Goal: Task Accomplishment & Management: Manage account settings

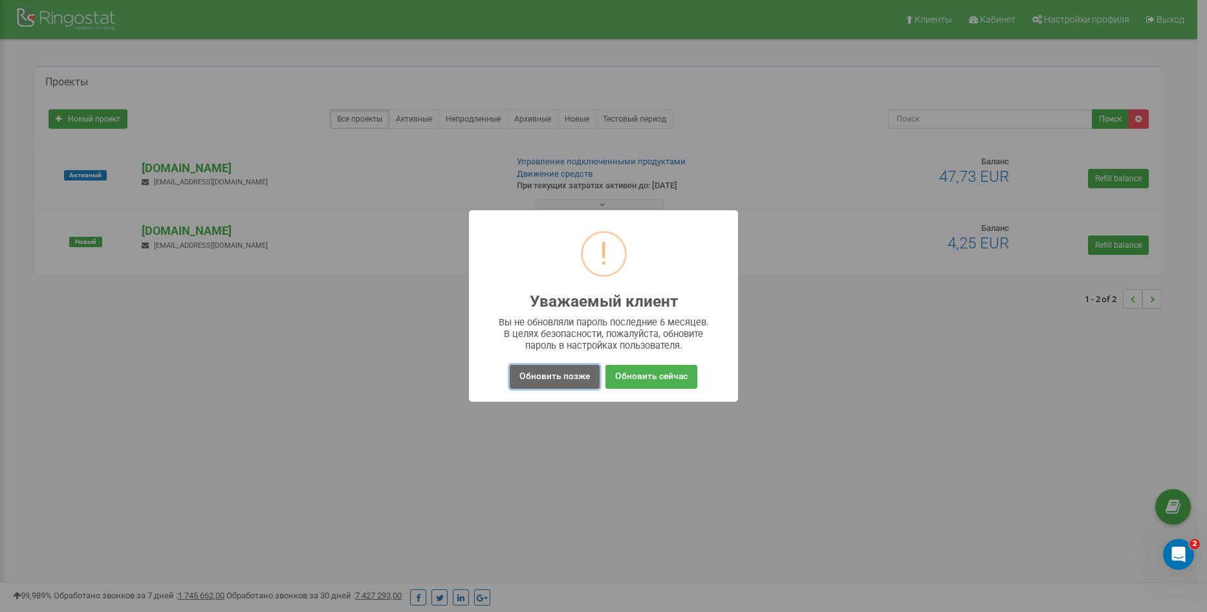
click at [576, 382] on button "Обновить позже" at bounding box center [555, 377] width 90 height 24
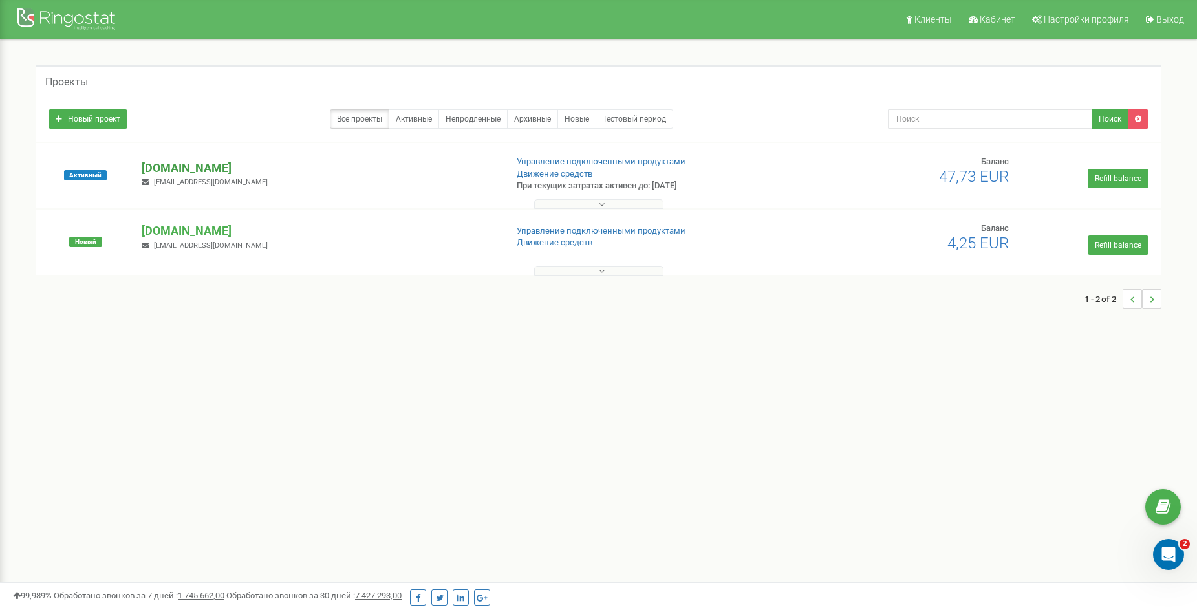
click at [175, 163] on p "[DOMAIN_NAME]" at bounding box center [319, 168] width 354 height 17
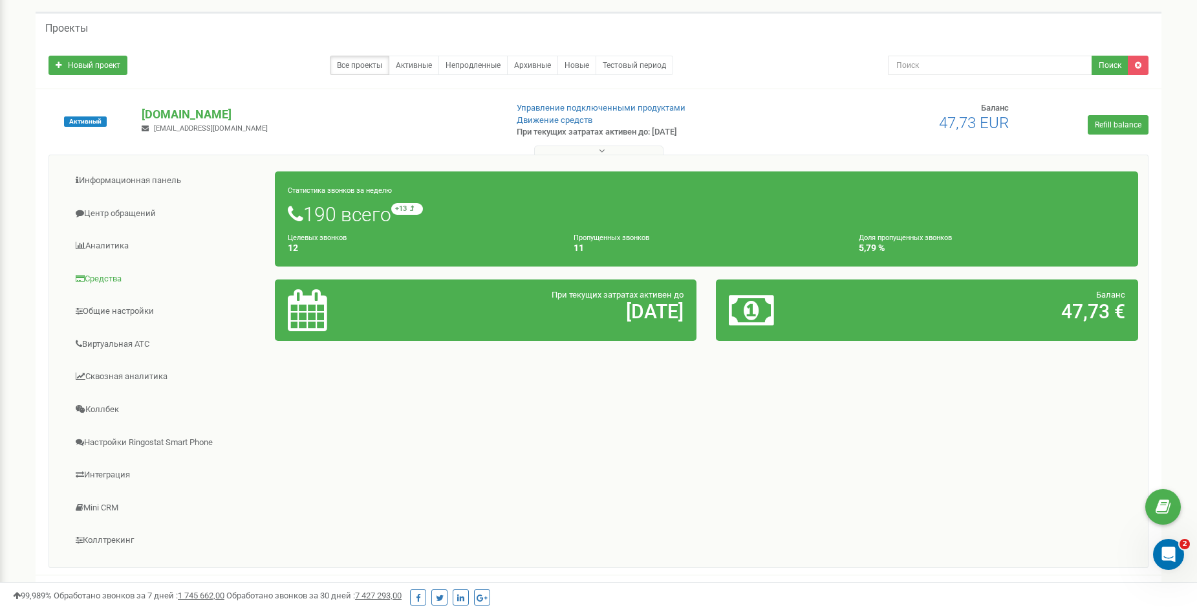
scroll to position [65, 0]
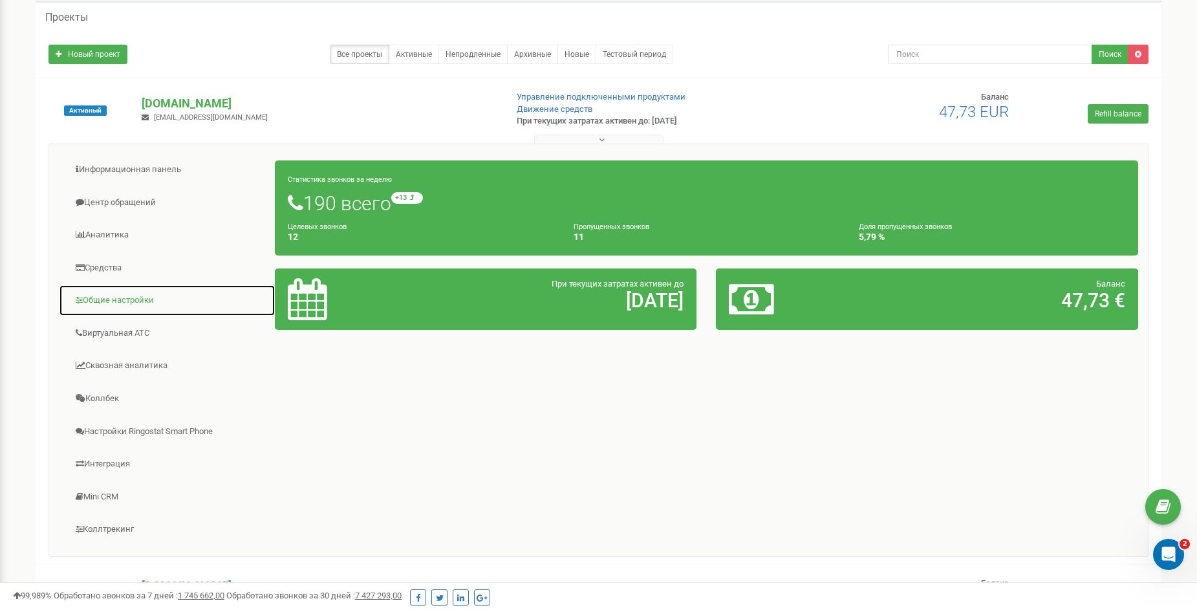
click at [133, 304] on link "Общие настройки" at bounding box center [167, 301] width 217 height 32
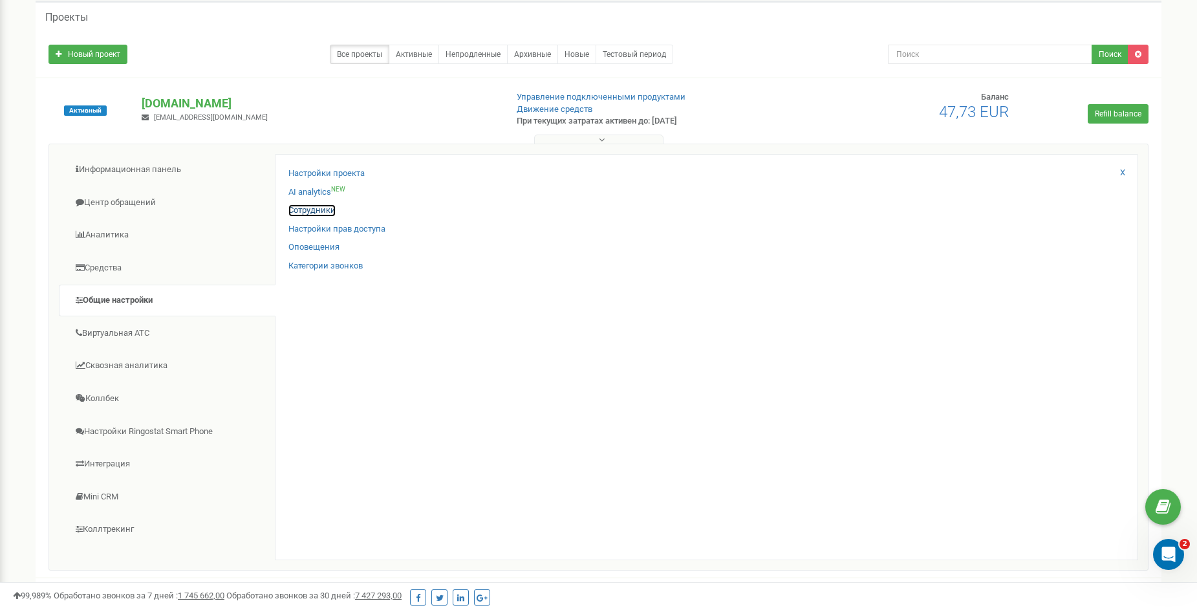
click at [317, 208] on link "Сотрудники" at bounding box center [311, 210] width 47 height 12
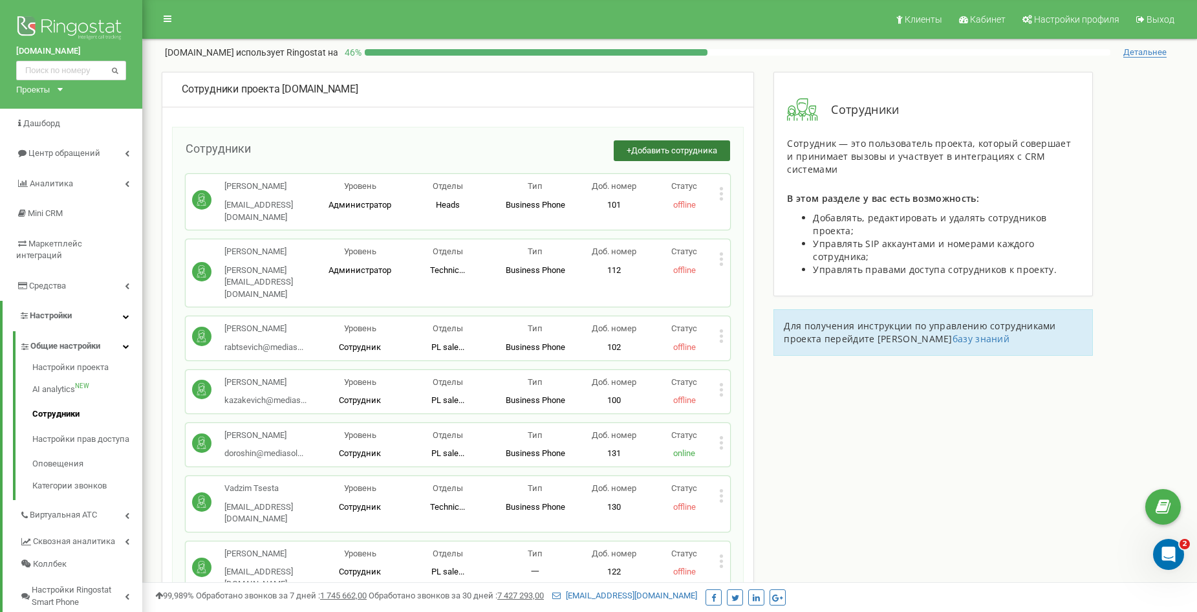
click at [674, 148] on span "Добавить сотрудника" at bounding box center [674, 150] width 86 height 10
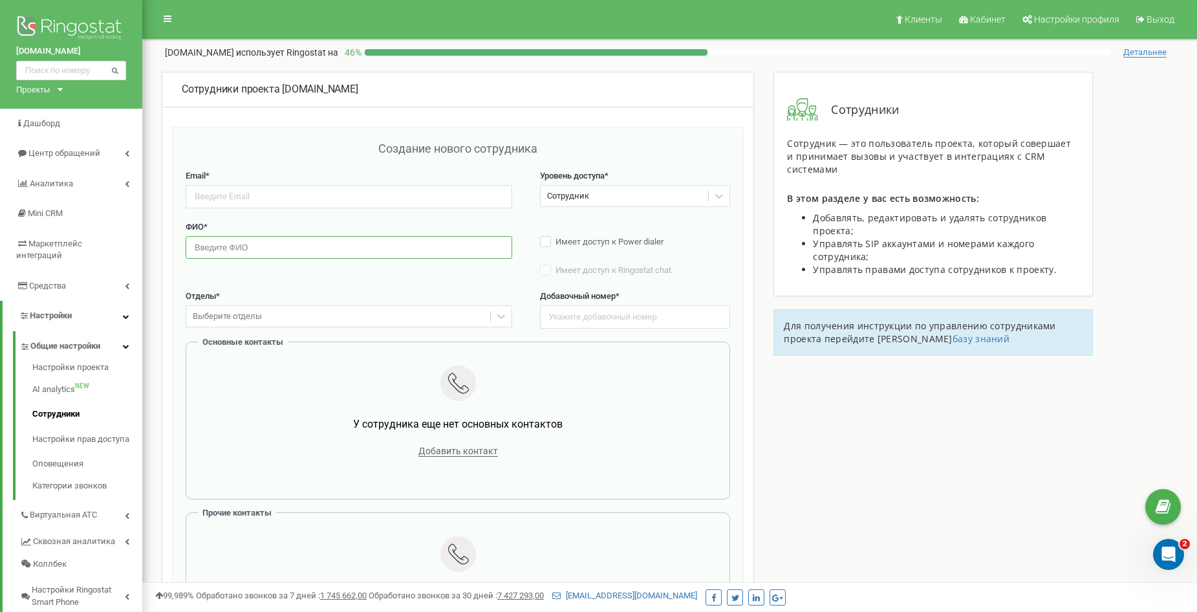
click at [319, 252] on input "text" at bounding box center [349, 247] width 327 height 23
paste input "Alesia Kodz"
type input "Alesia Kodz"
click at [634, 195] on div "Сотрудник" at bounding box center [625, 196] width 168 height 20
click at [641, 191] on div "Сотрудник" at bounding box center [625, 196] width 168 height 20
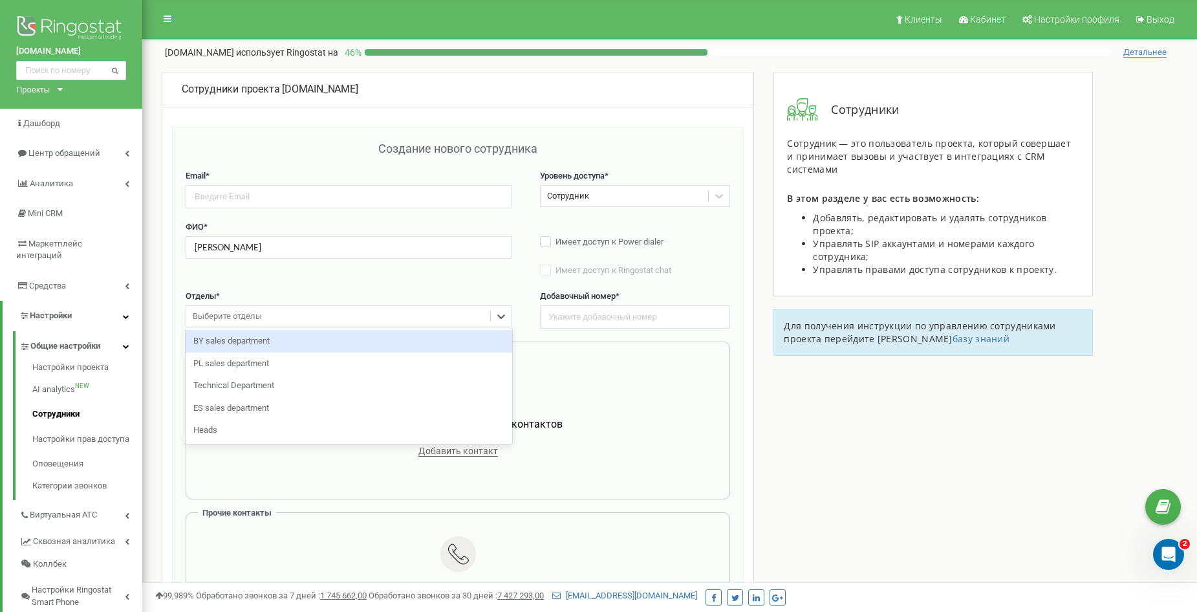
click at [459, 324] on div "Выберите отделы" at bounding box center [338, 317] width 304 height 20
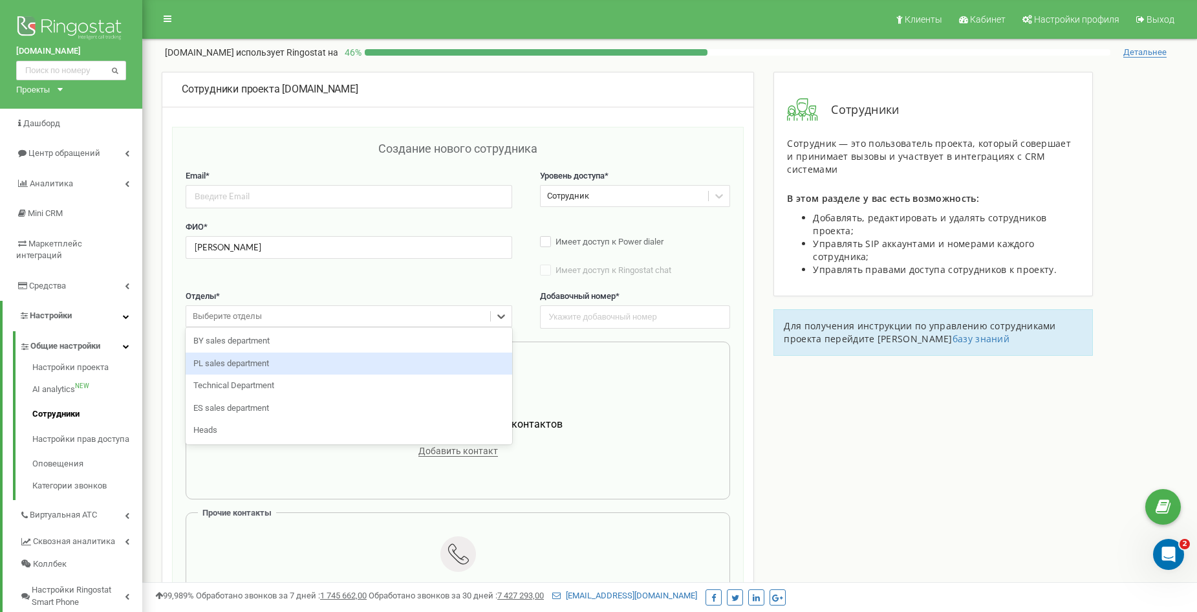
click at [305, 369] on div "PL sales department" at bounding box center [349, 363] width 327 height 23
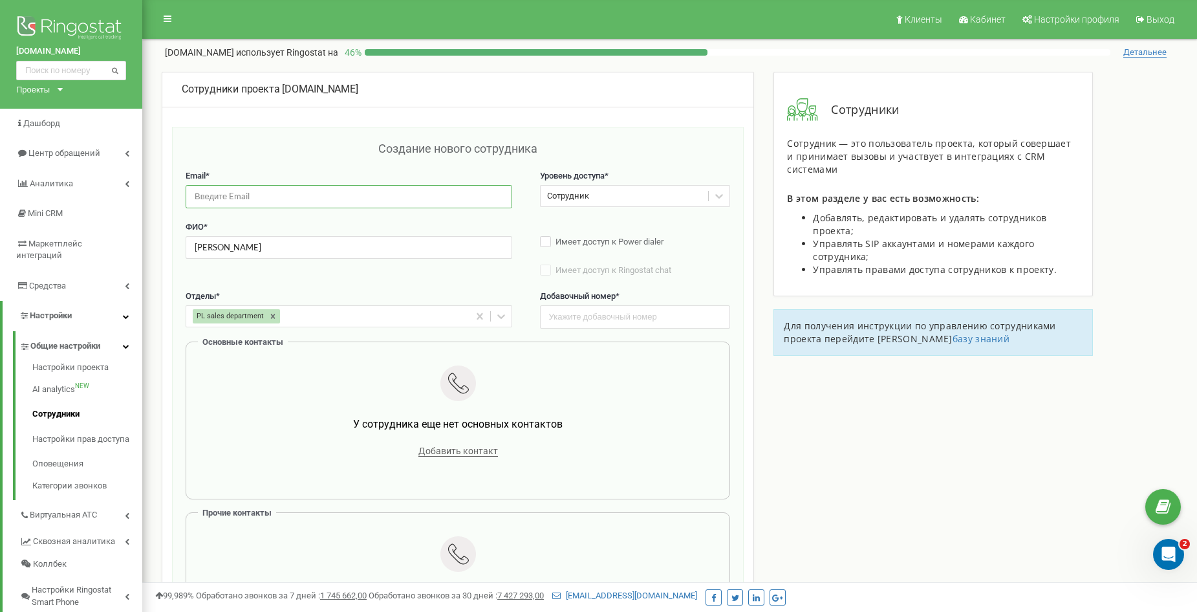
click at [259, 200] on input "email" at bounding box center [349, 196] width 327 height 23
paste input "[EMAIL_ADDRESS][DOMAIN_NAME]"
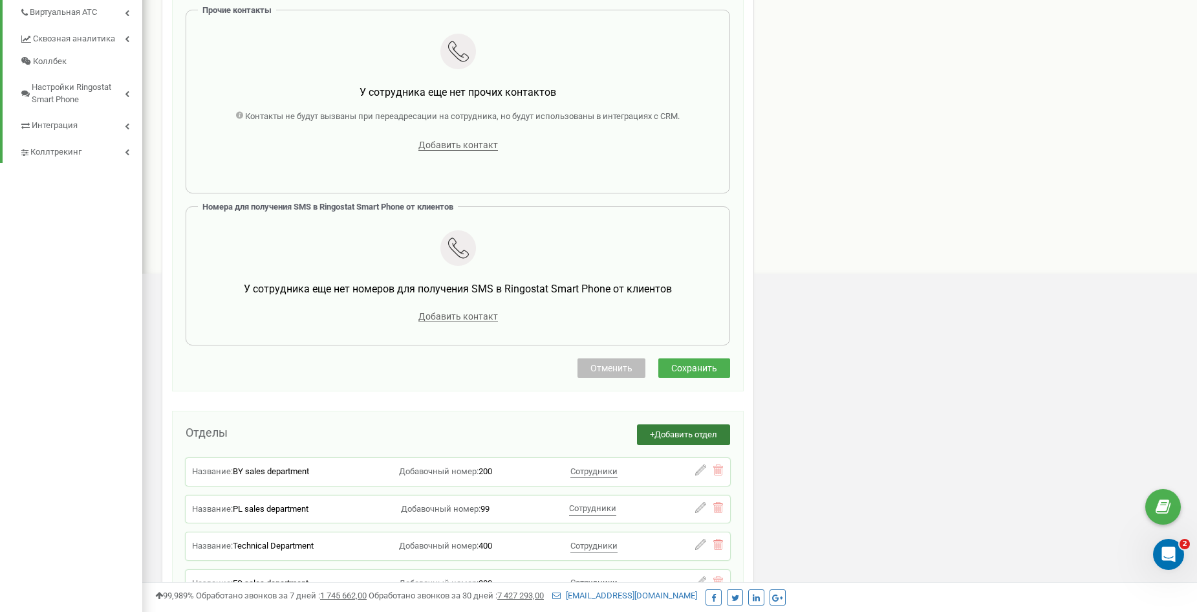
scroll to position [517, 0]
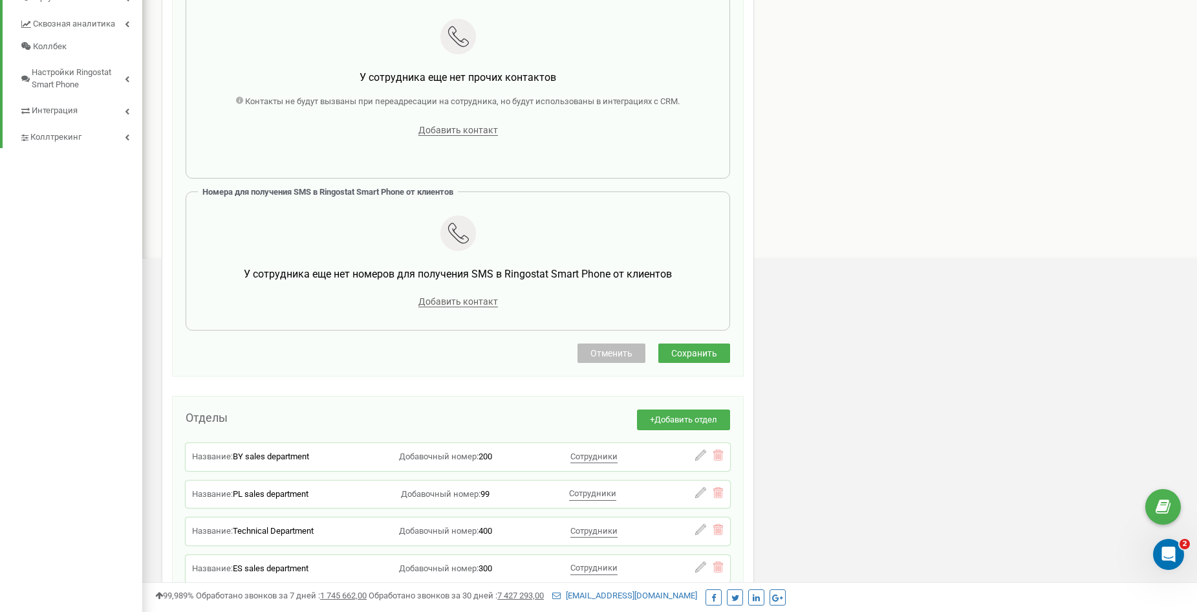
type input "[EMAIL_ADDRESS][DOMAIN_NAME]"
click at [701, 352] on span "Сохранить" at bounding box center [694, 353] width 46 height 10
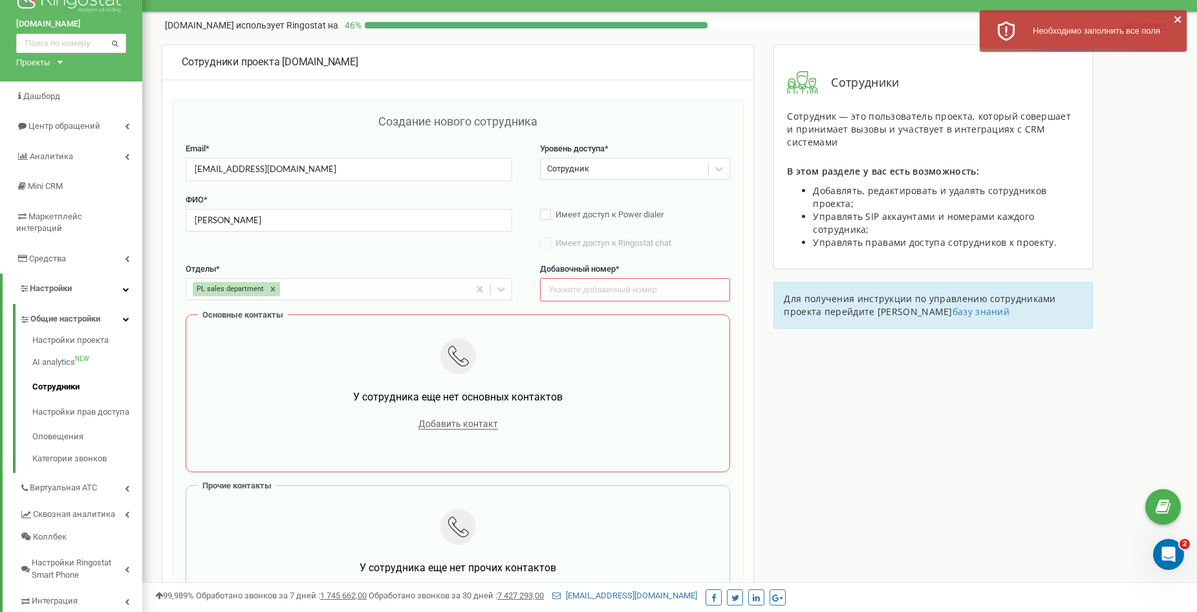
scroll to position [0, 0]
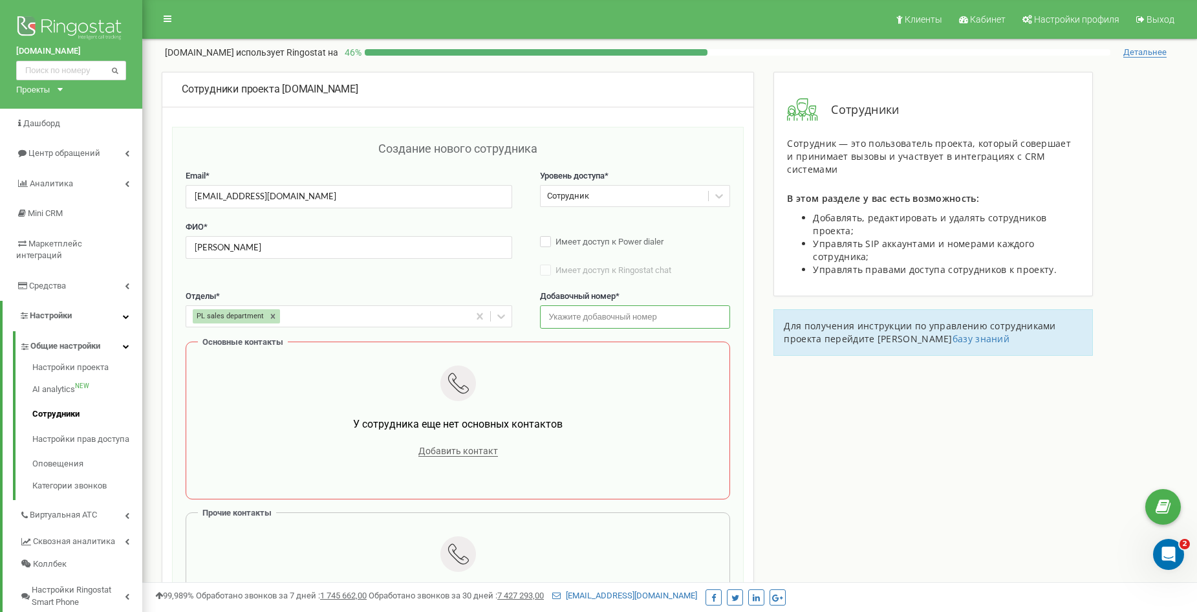
click at [641, 313] on input "text" at bounding box center [635, 316] width 191 height 23
type input "128"
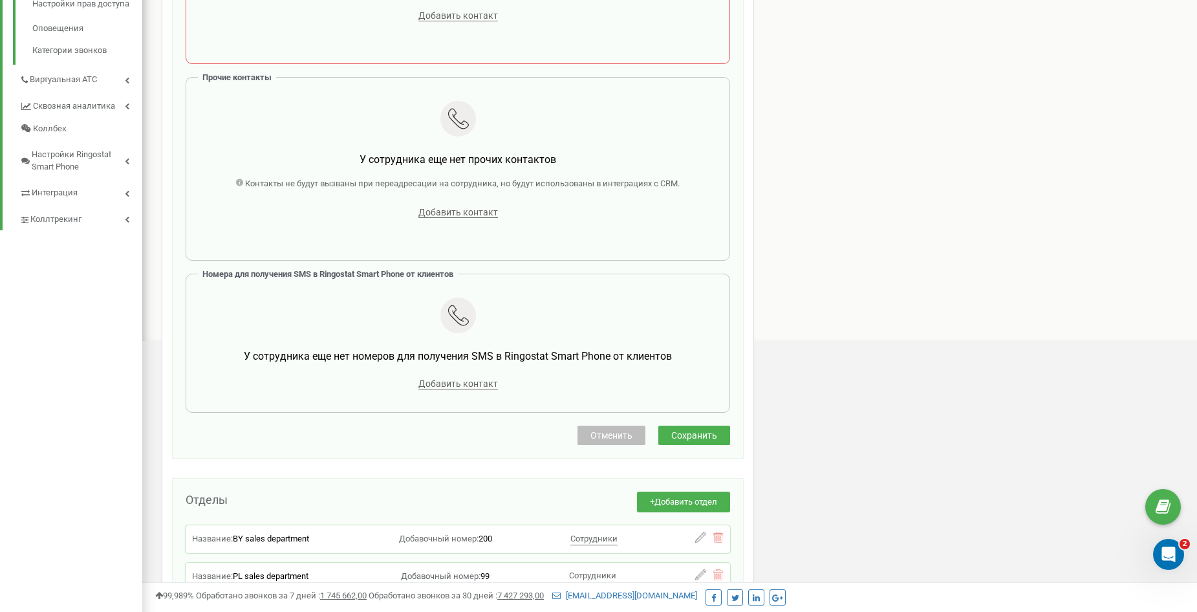
scroll to position [517, 0]
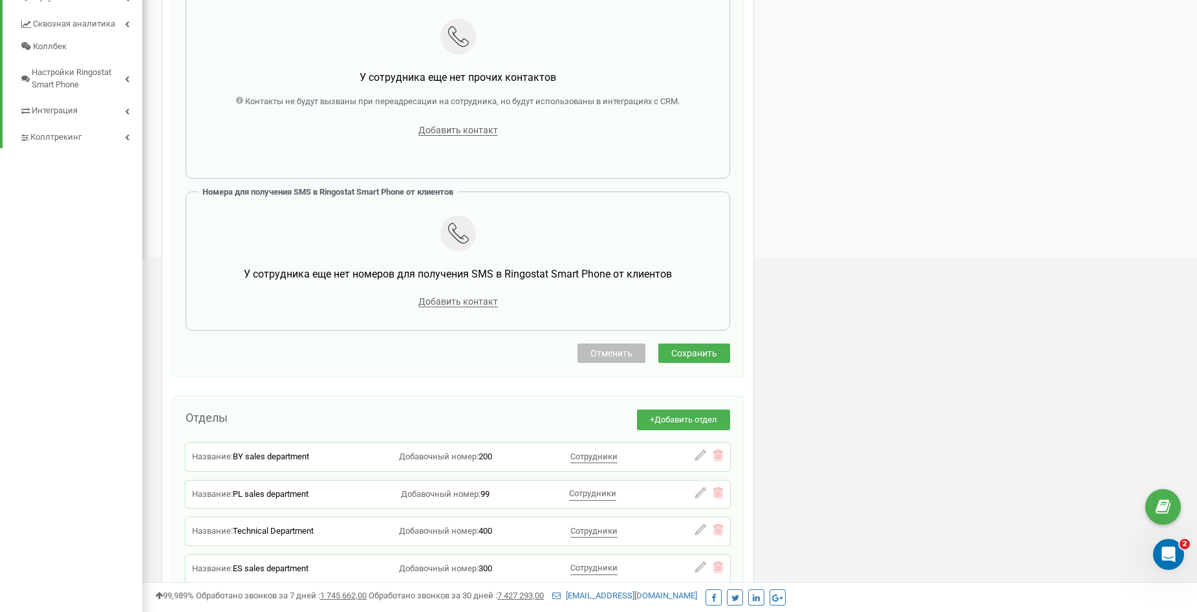
click at [698, 350] on span "Сохранить" at bounding box center [694, 353] width 46 height 10
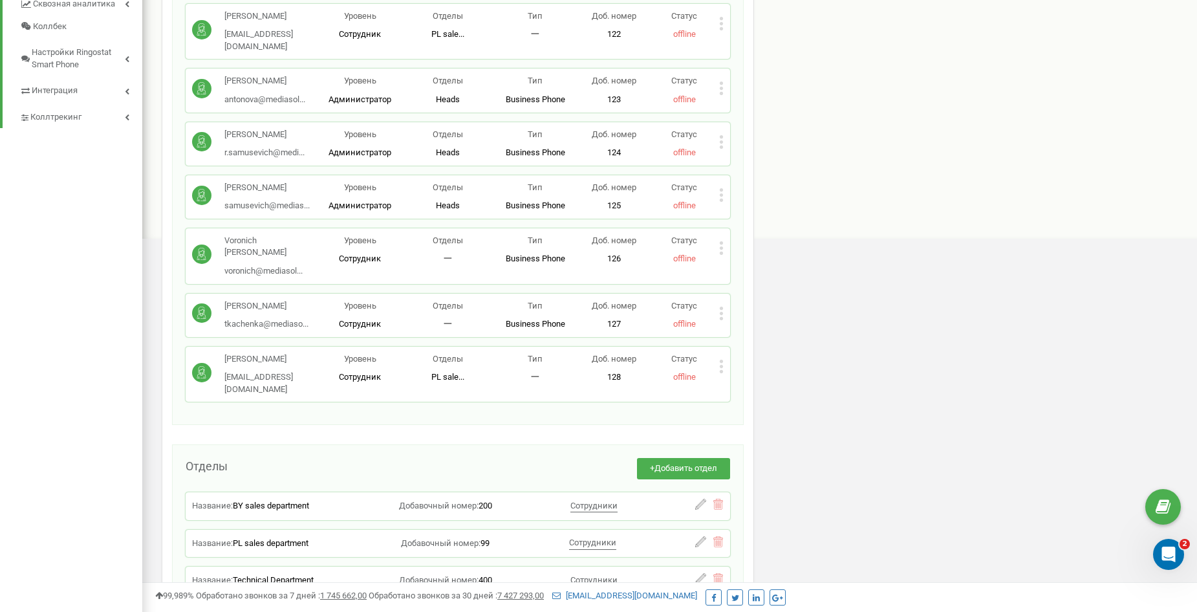
scroll to position [508, 0]
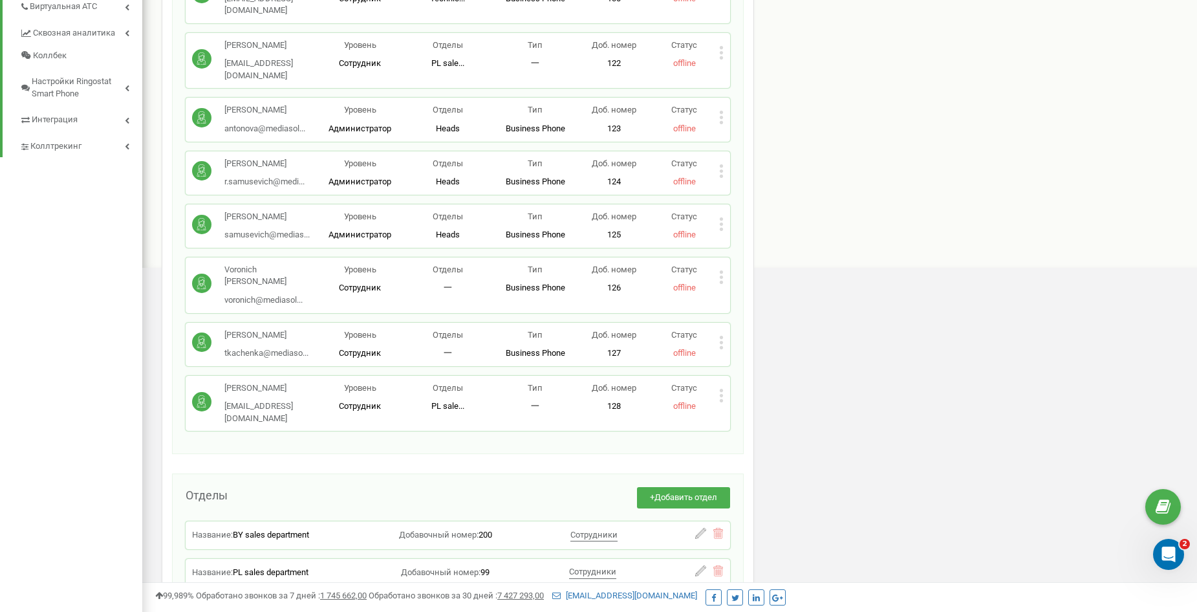
click at [722, 389] on icon at bounding box center [721, 396] width 5 height 14
click at [737, 412] on span "Редактировать" at bounding box center [770, 416] width 66 height 8
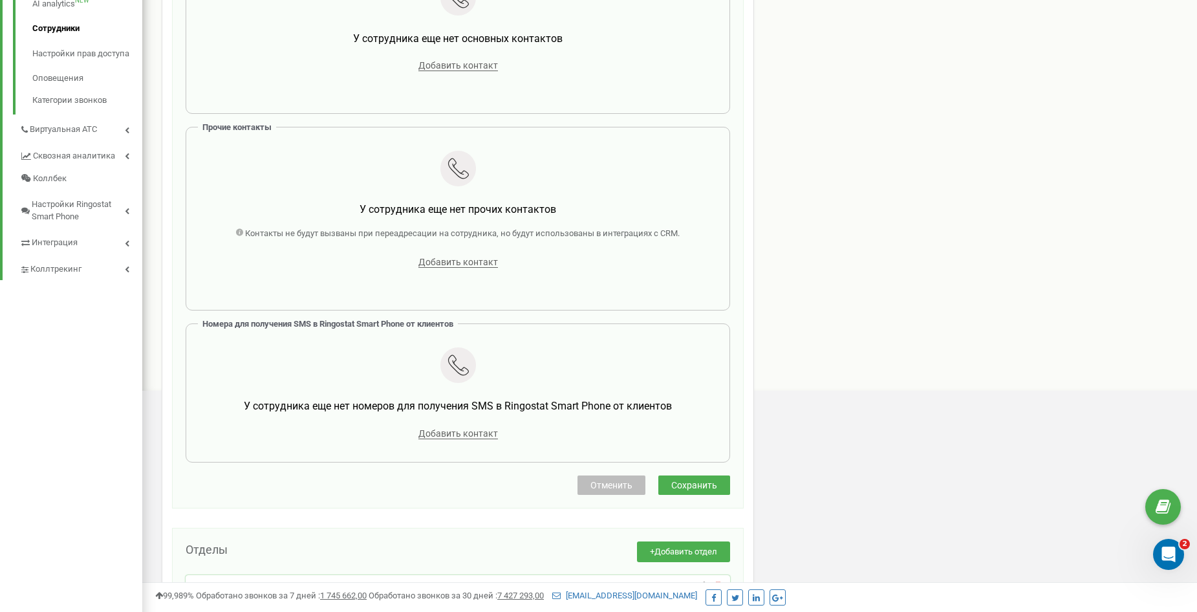
scroll to position [388, 0]
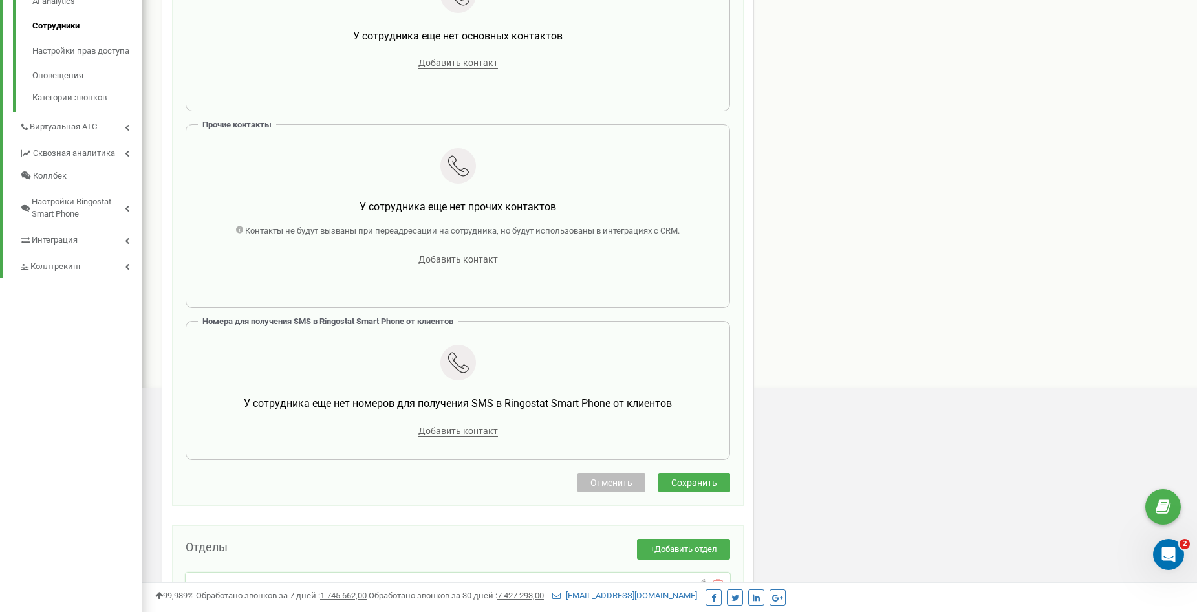
click at [616, 484] on span "Отменить" at bounding box center [611, 482] width 42 height 10
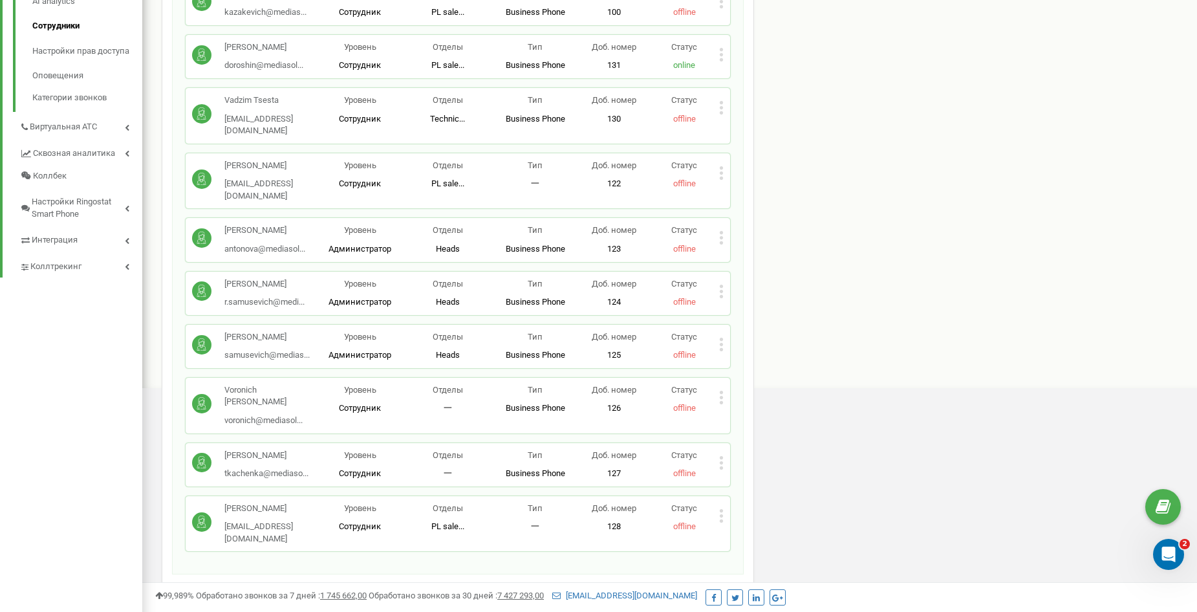
click at [723, 460] on icon at bounding box center [721, 461] width 3 height 3
click at [749, 479] on span "Редактировать" at bounding box center [770, 483] width 66 height 8
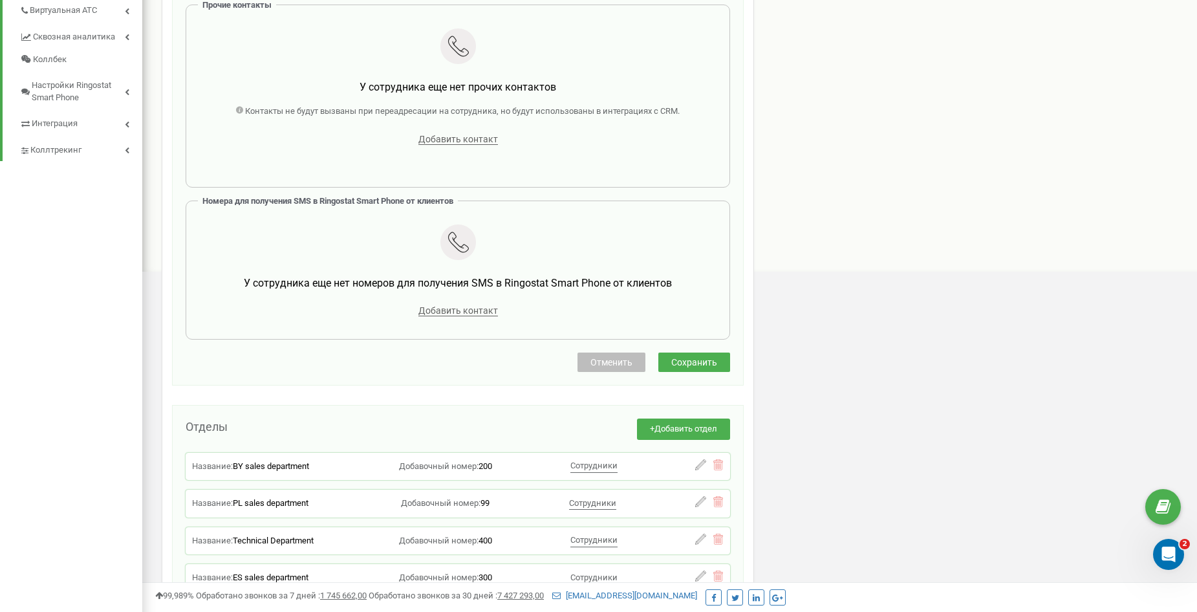
scroll to position [517, 0]
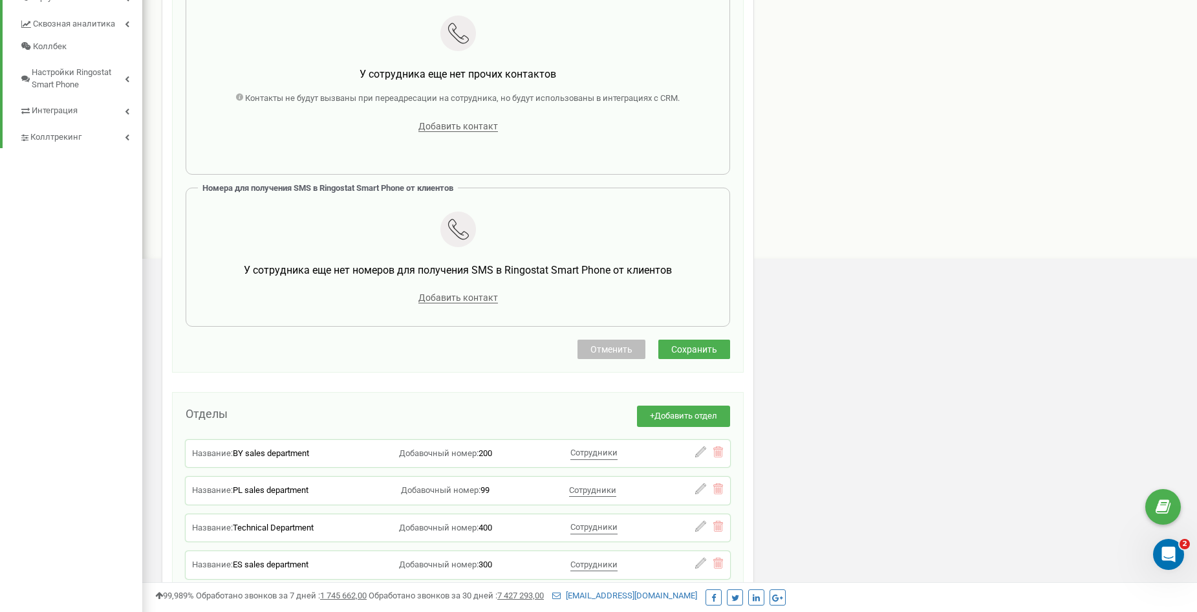
click at [605, 356] on button "Отменить" at bounding box center [611, 348] width 68 height 19
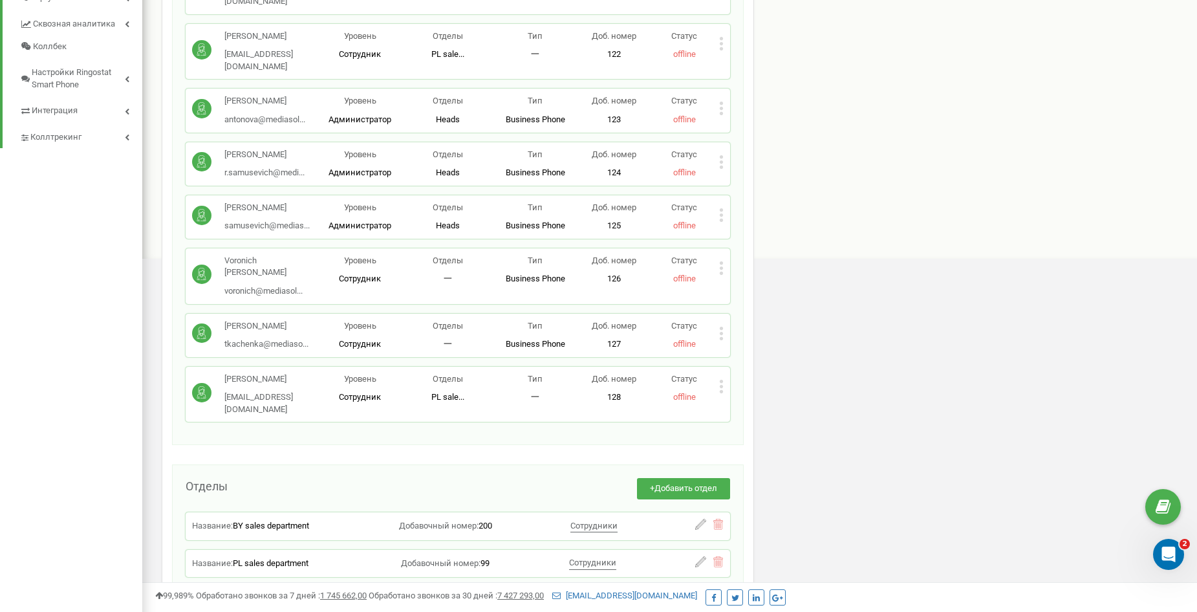
click at [723, 380] on icon at bounding box center [721, 387] width 5 height 14
click at [745, 403] on span "Редактировать" at bounding box center [770, 407] width 66 height 8
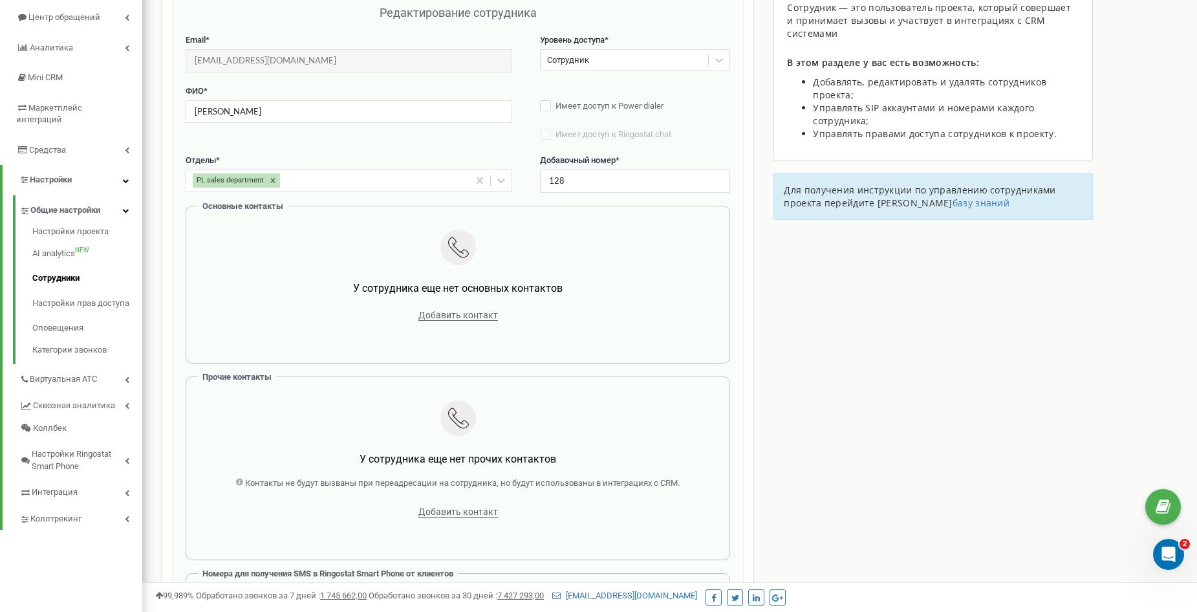
scroll to position [129, 0]
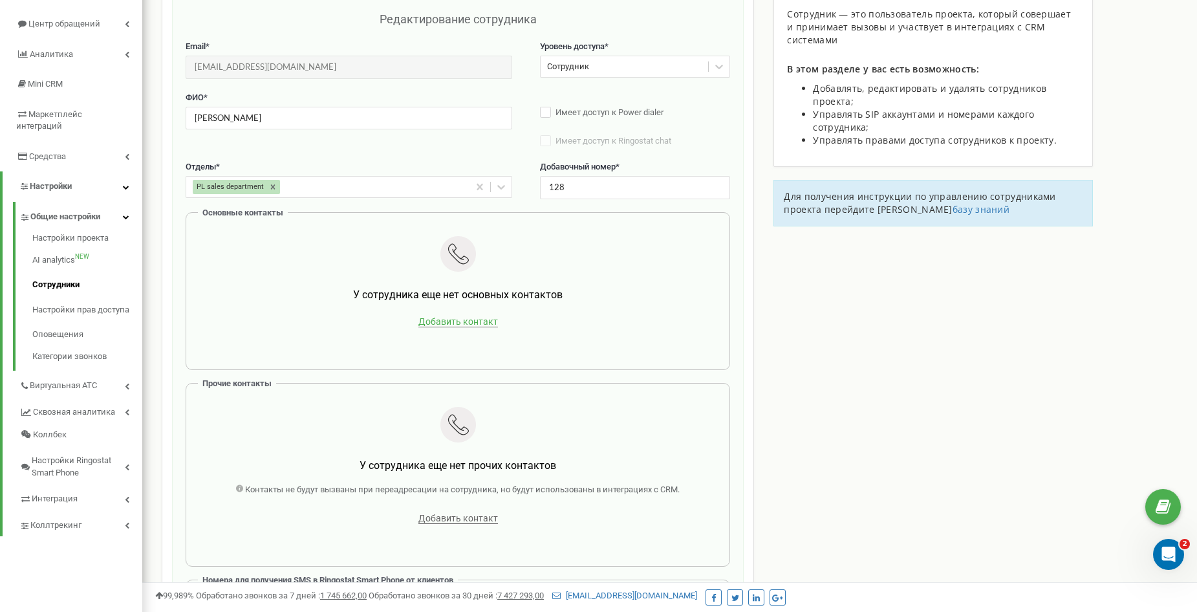
click at [458, 323] on span "Добавить контакт" at bounding box center [458, 321] width 80 height 11
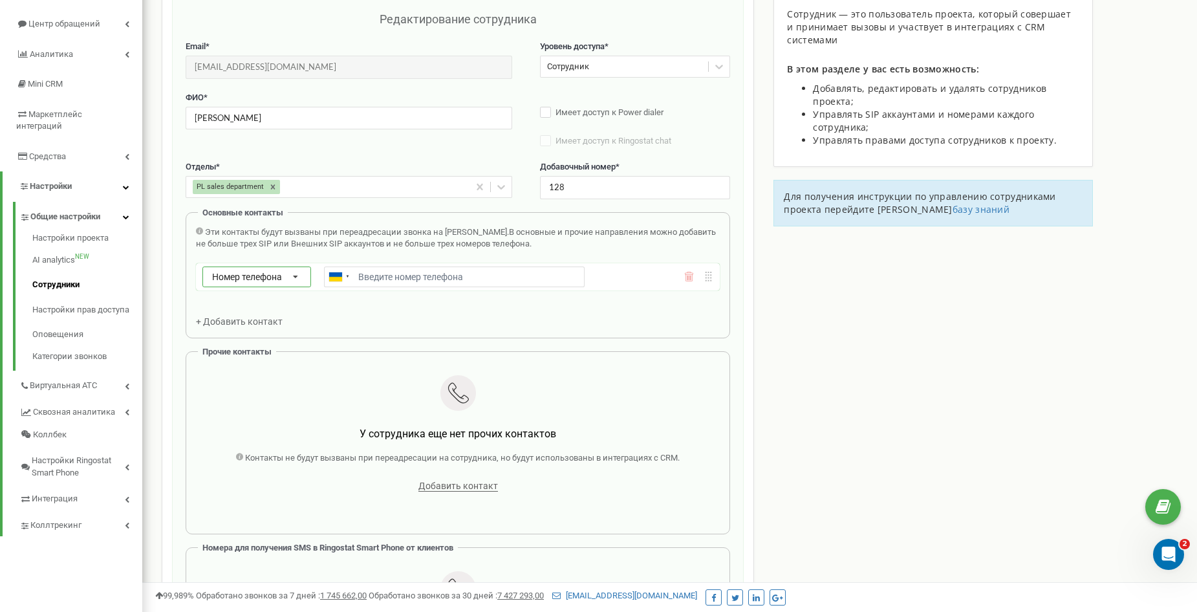
click at [275, 279] on span "Номер телефона" at bounding box center [247, 277] width 70 height 10
click at [233, 312] on div "SIP" at bounding box center [256, 314] width 107 height 19
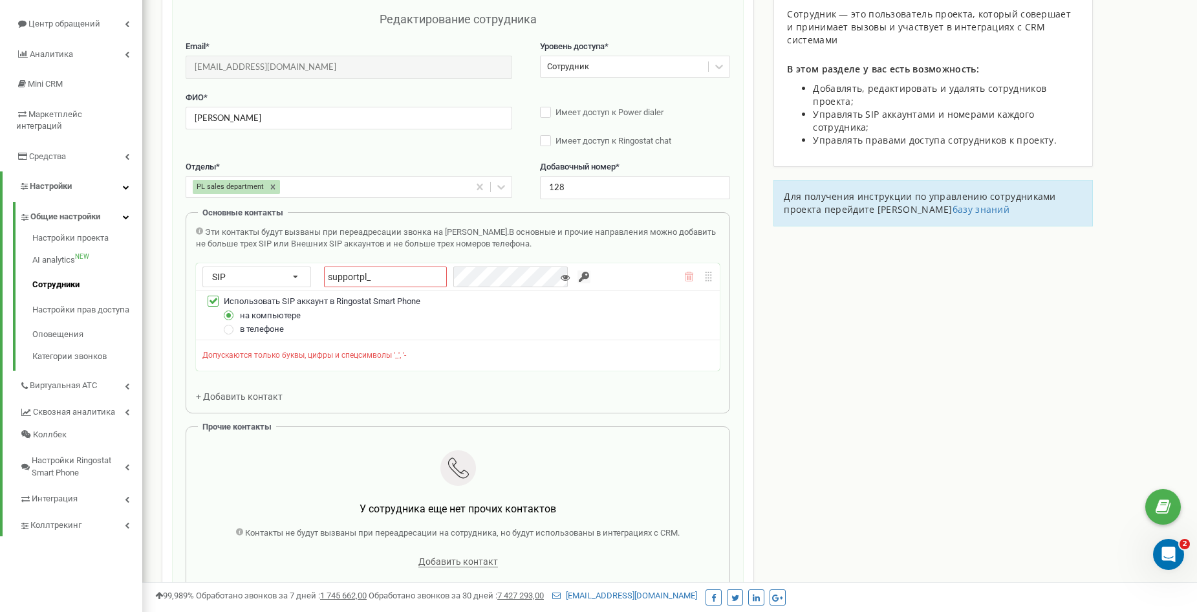
click at [235, 373] on div "Эти контакты будут вызваны при переадресации звонка на Сотрудника. В основные и…" at bounding box center [458, 314] width 524 height 177
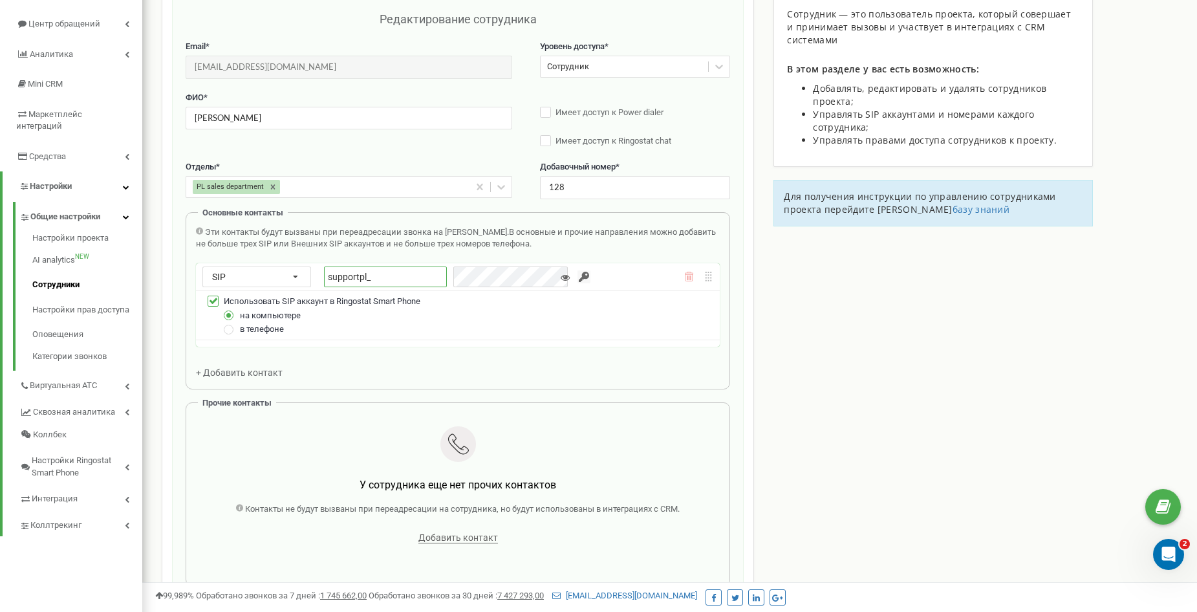
click at [398, 272] on input "supportpl_" at bounding box center [385, 276] width 123 height 21
drag, startPoint x: 424, startPoint y: 275, endPoint x: 391, endPoint y: 281, distance: 34.0
click at [391, 281] on input "supportpl_lesiakodz" at bounding box center [385, 276] width 123 height 21
type input "supportpl_lesia_desktop"
click at [577, 276] on input "button" at bounding box center [583, 276] width 13 height 13
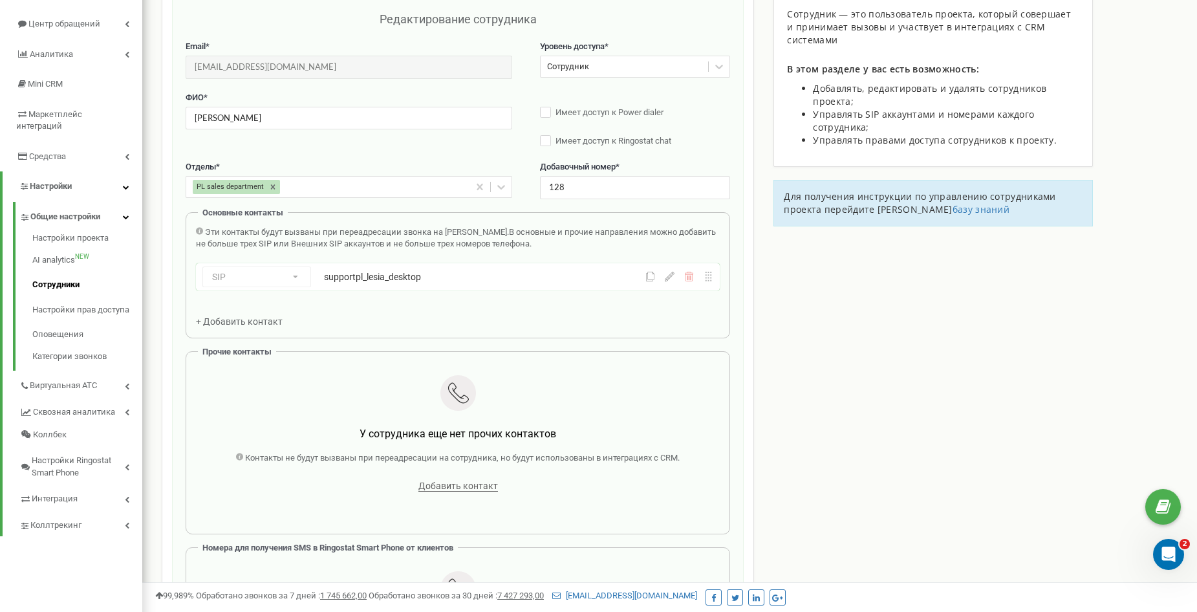
click at [498, 275] on div "supportpl_lesia_desktop" at bounding box center [454, 276] width 261 height 13
click at [671, 277] on icon at bounding box center [670, 277] width 10 height 10
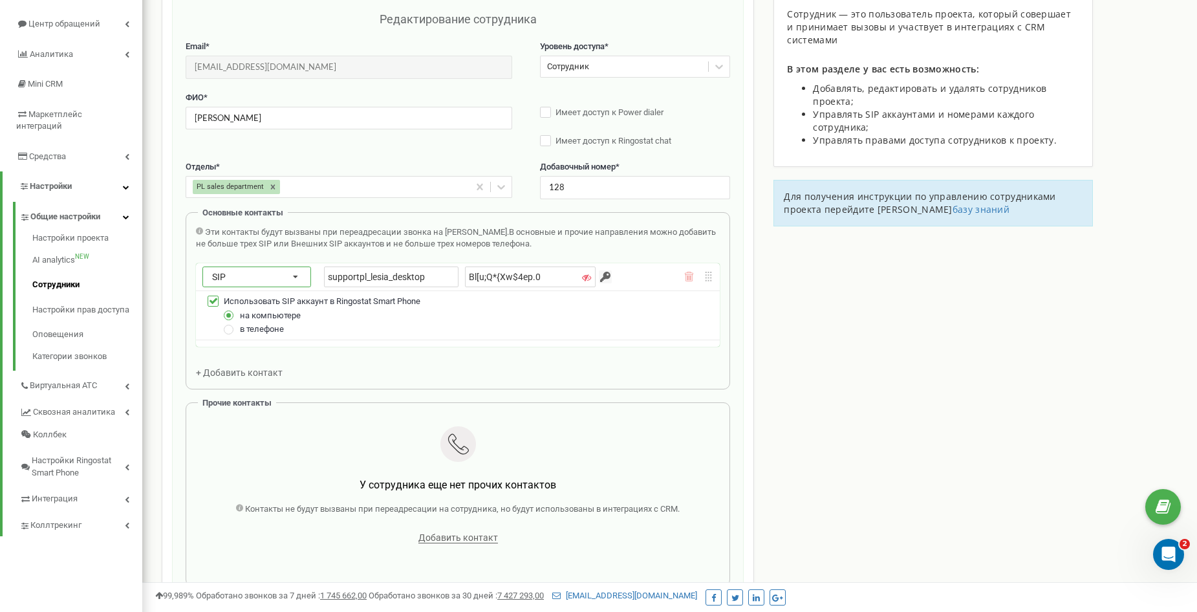
drag, startPoint x: 431, startPoint y: 279, endPoint x: 256, endPoint y: 279, distance: 174.6
click at [256, 279] on div "SIP Номер телефона SIP Внешний SIP supportpl_lesia_desktop Bl[u;Q*{Xw$4ep.0" at bounding box center [419, 276] width 435 height 21
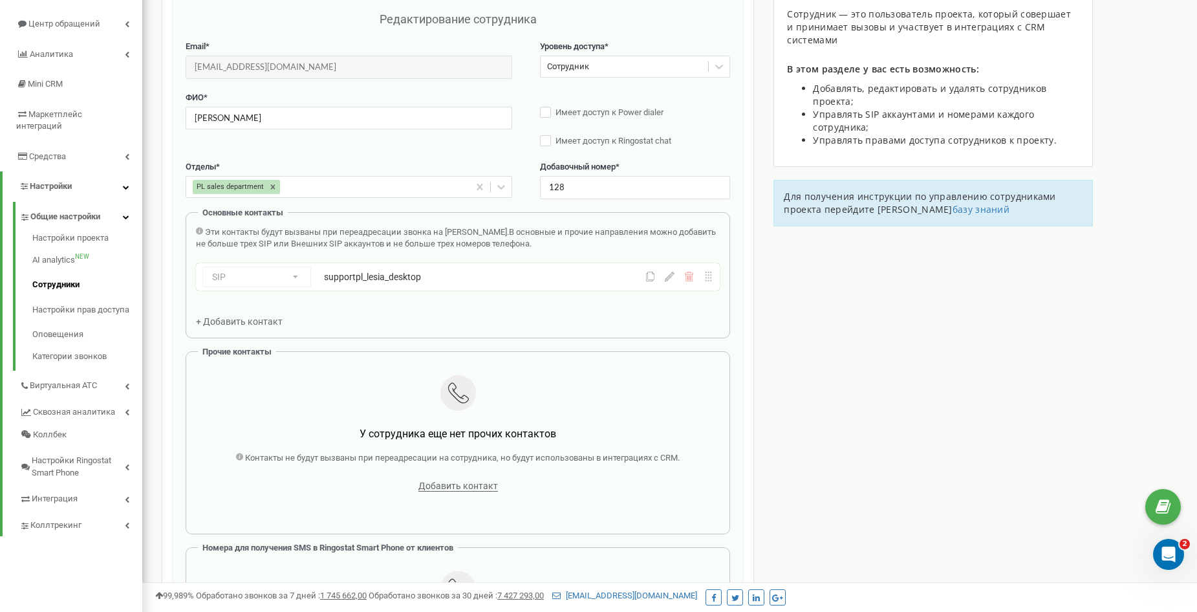
click at [259, 319] on span "+ Добавить контакт" at bounding box center [239, 321] width 87 height 10
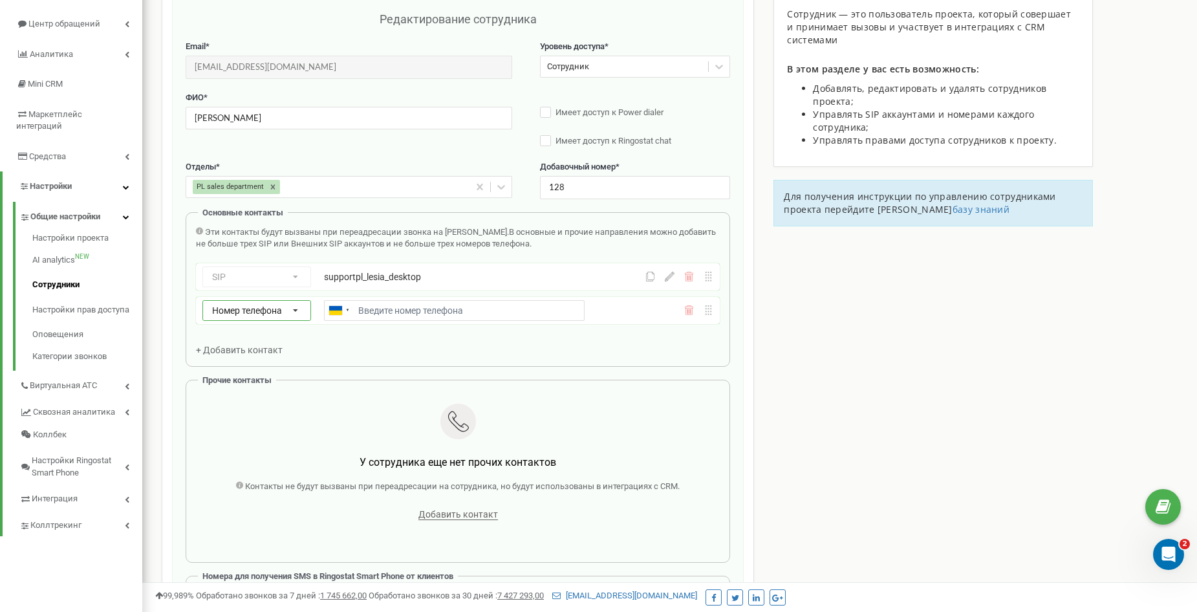
click at [260, 305] on span "Номер телефона" at bounding box center [247, 310] width 70 height 10
click at [240, 350] on div "SIP" at bounding box center [256, 347] width 107 height 19
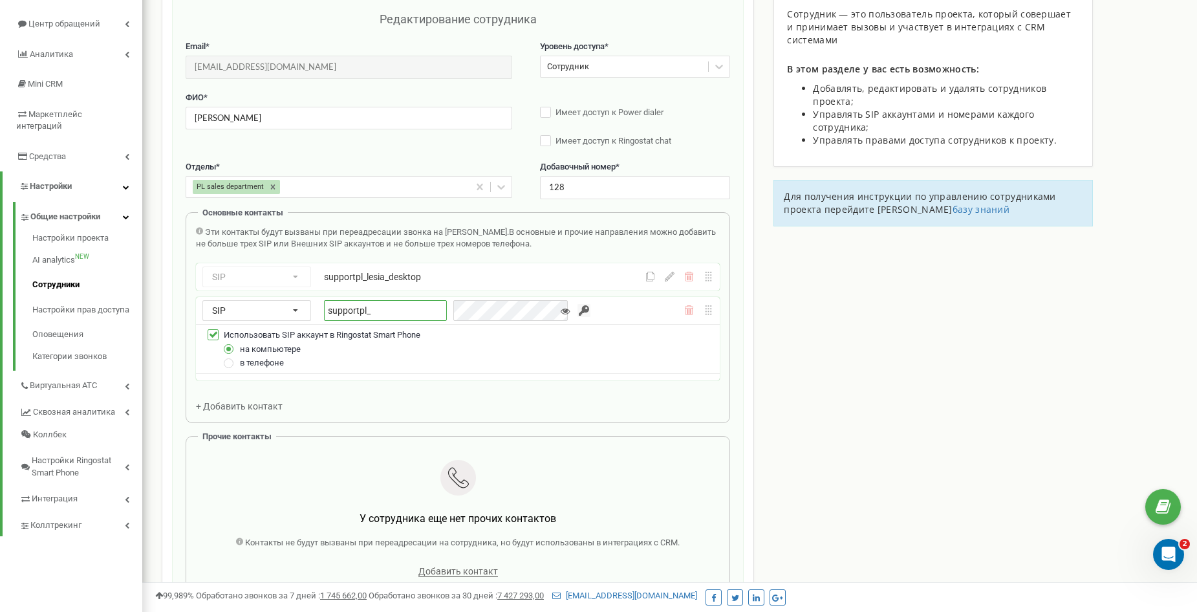
click at [402, 307] on input "supportpl_" at bounding box center [385, 310] width 123 height 21
type input "supportpl_lesia_rspmob"
click at [577, 308] on input "button" at bounding box center [583, 310] width 13 height 13
click at [445, 313] on div "supportpl_lesia_rspmob" at bounding box center [449, 310] width 250 height 21
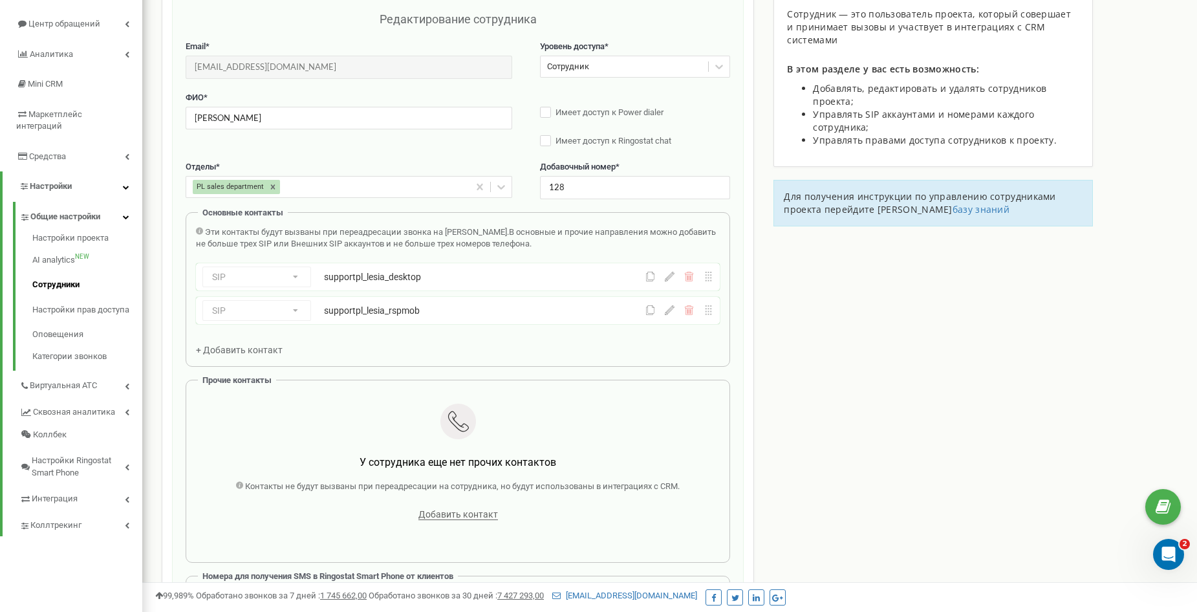
click at [652, 314] on icon at bounding box center [650, 310] width 10 height 10
click at [651, 275] on icon at bounding box center [650, 277] width 10 height 10
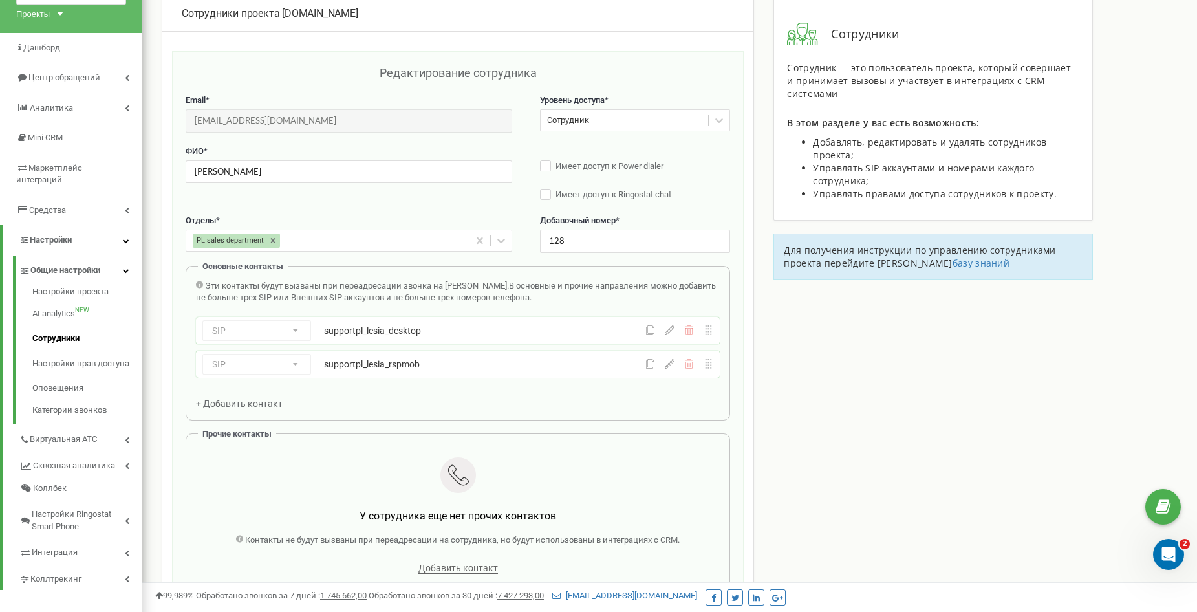
scroll to position [65, 0]
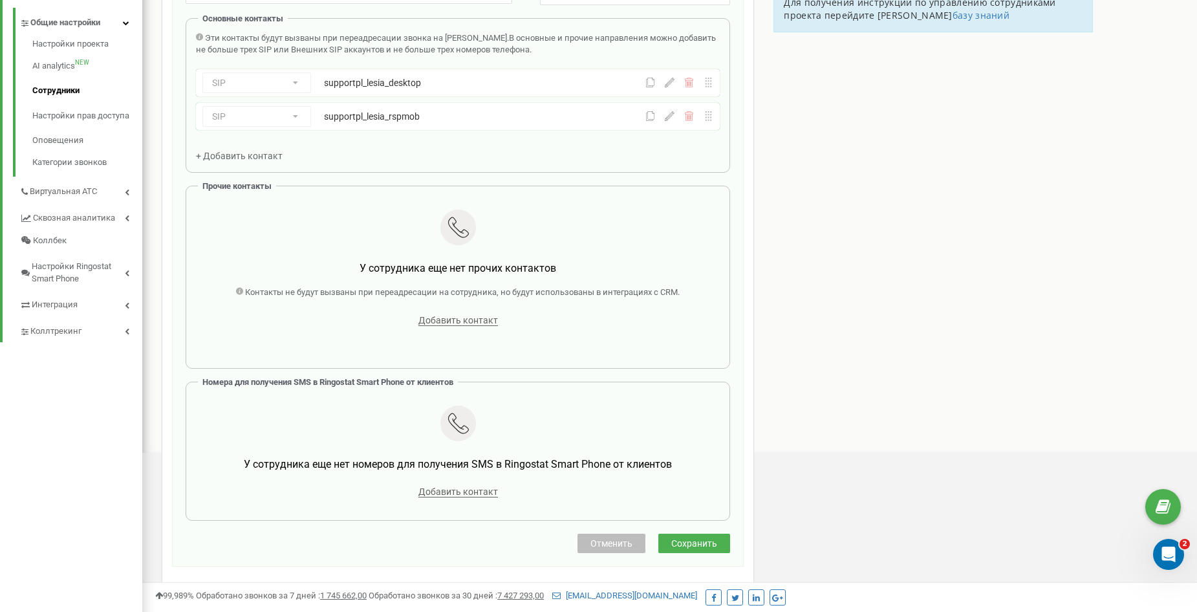
click at [683, 543] on span "Сохранить" at bounding box center [694, 543] width 46 height 10
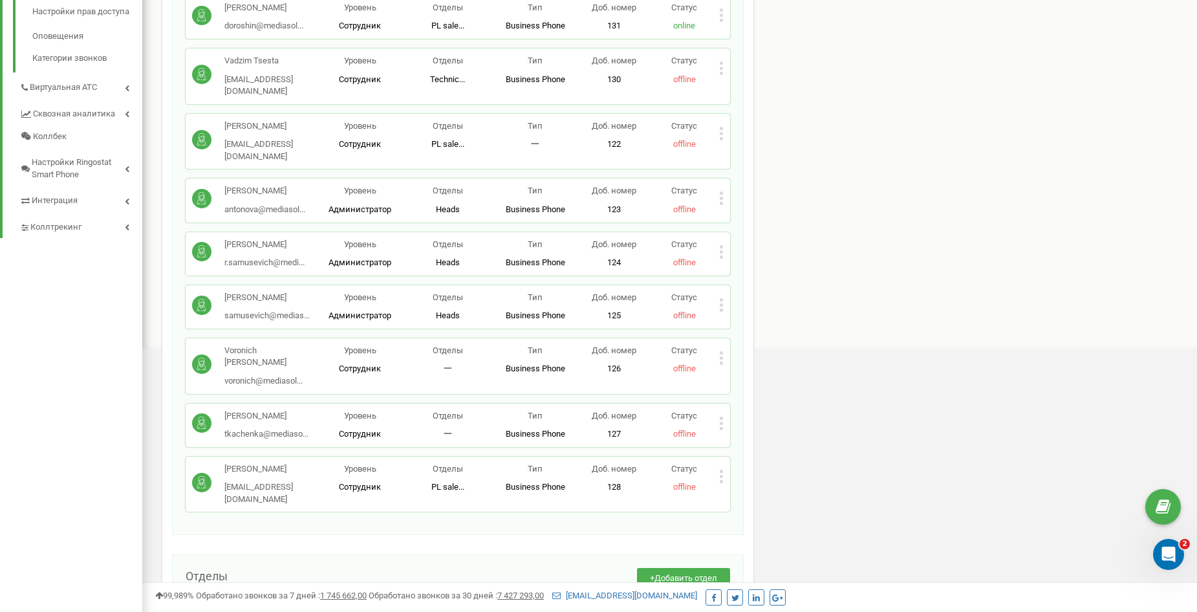
scroll to position [453, 0]
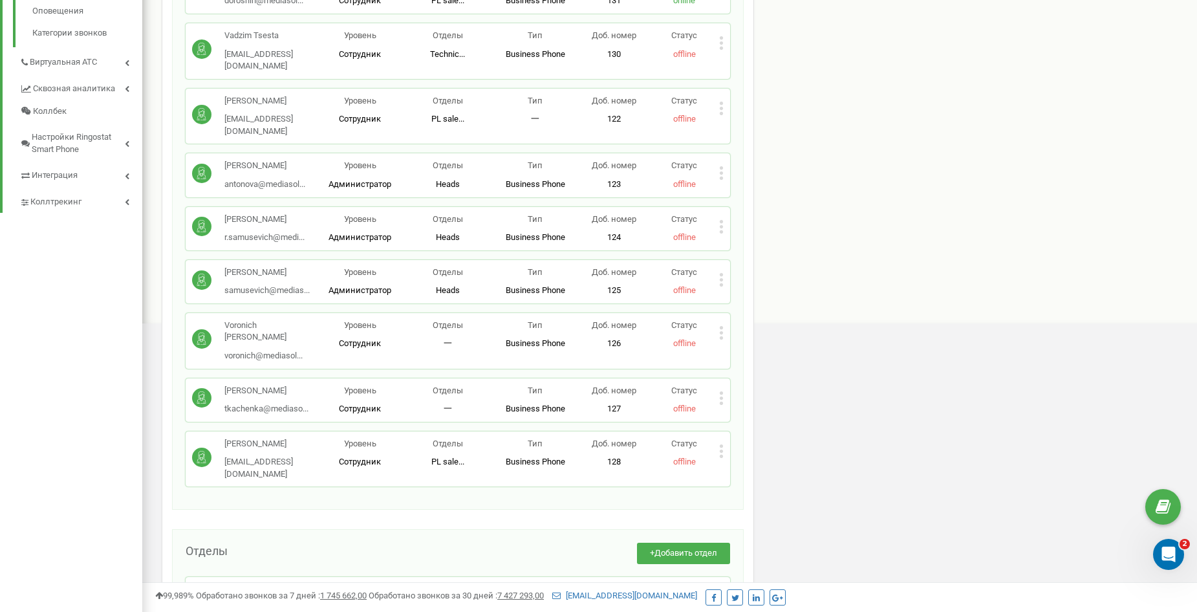
click at [722, 391] on icon at bounding box center [721, 398] width 5 height 14
click at [738, 414] on span "Редактировать" at bounding box center [770, 418] width 66 height 8
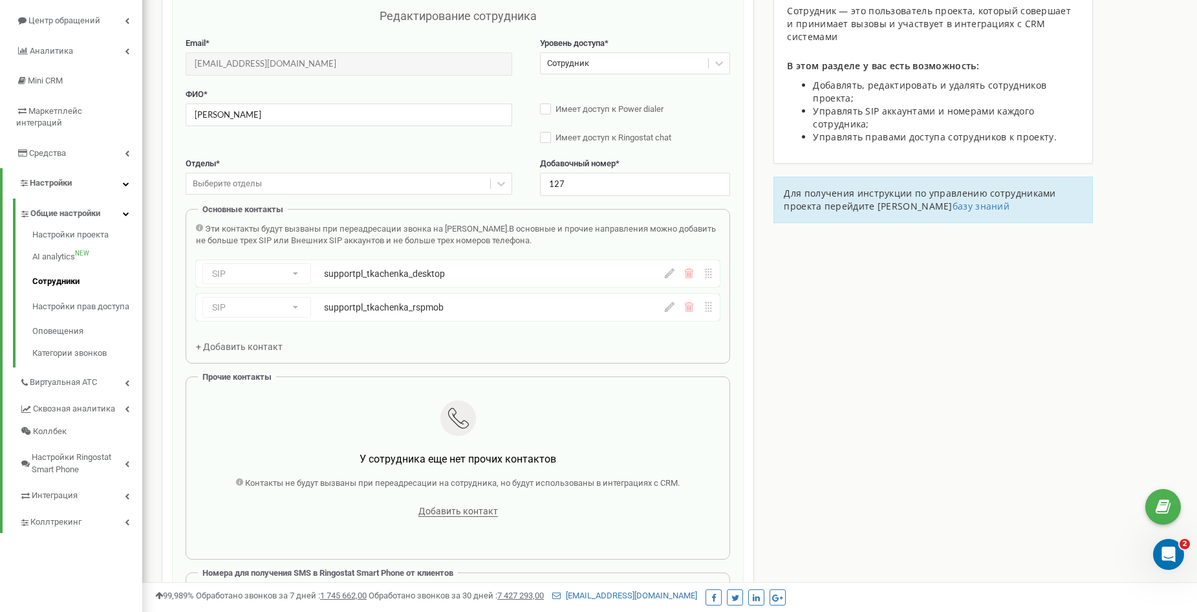
scroll to position [129, 0]
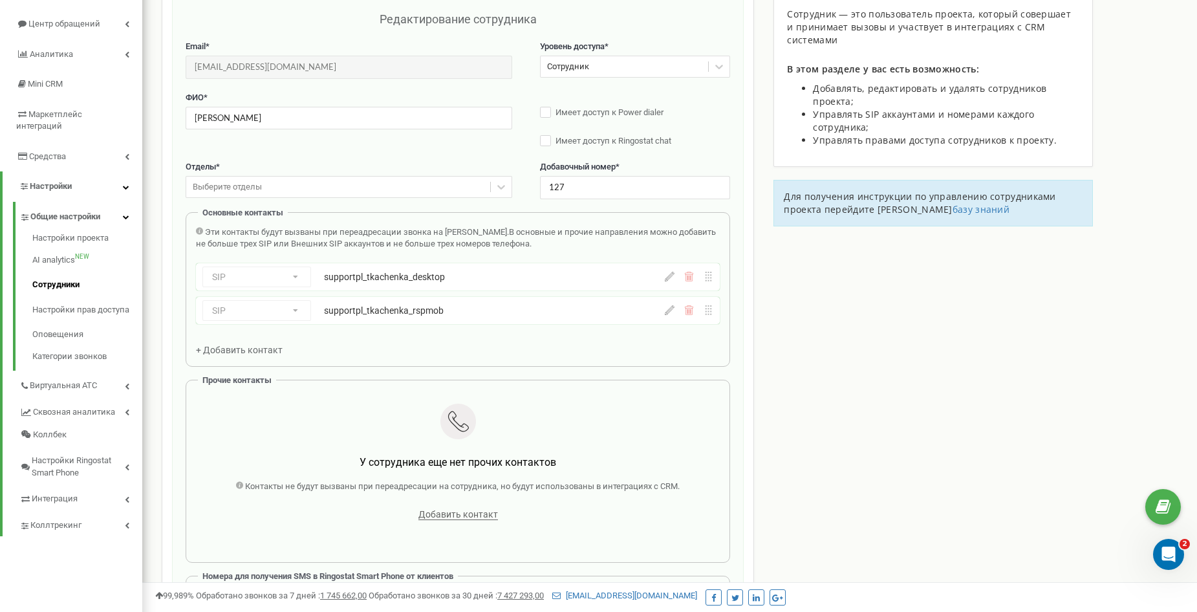
click at [477, 279] on div "supportpl_tkachenka_desktop" at bounding box center [454, 276] width 261 height 13
click at [365, 277] on div "supportpl_tkachenka_desktop" at bounding box center [454, 276] width 261 height 13
click at [669, 279] on icon at bounding box center [670, 277] width 10 height 10
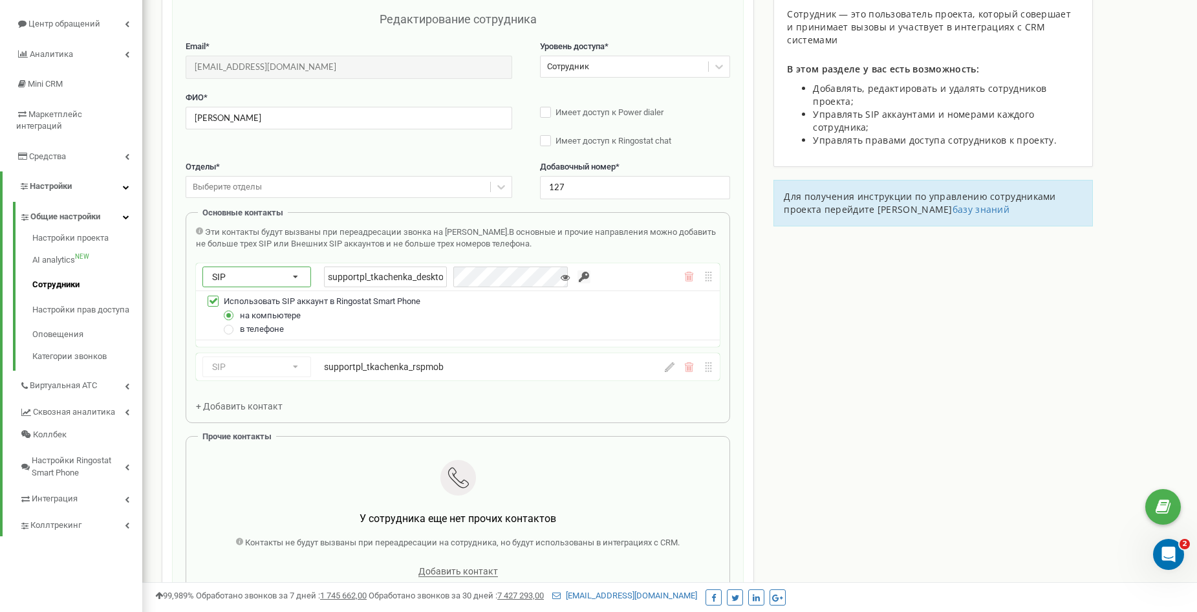
click at [289, 275] on icon at bounding box center [295, 277] width 27 height 21
click at [294, 274] on icon at bounding box center [295, 277] width 27 height 21
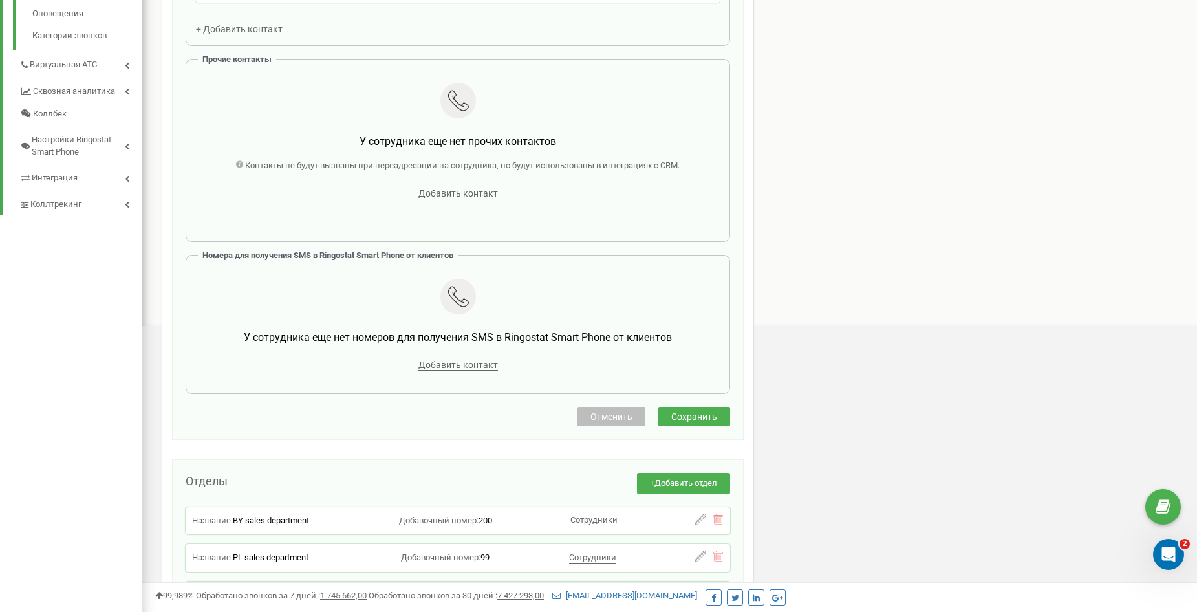
scroll to position [453, 0]
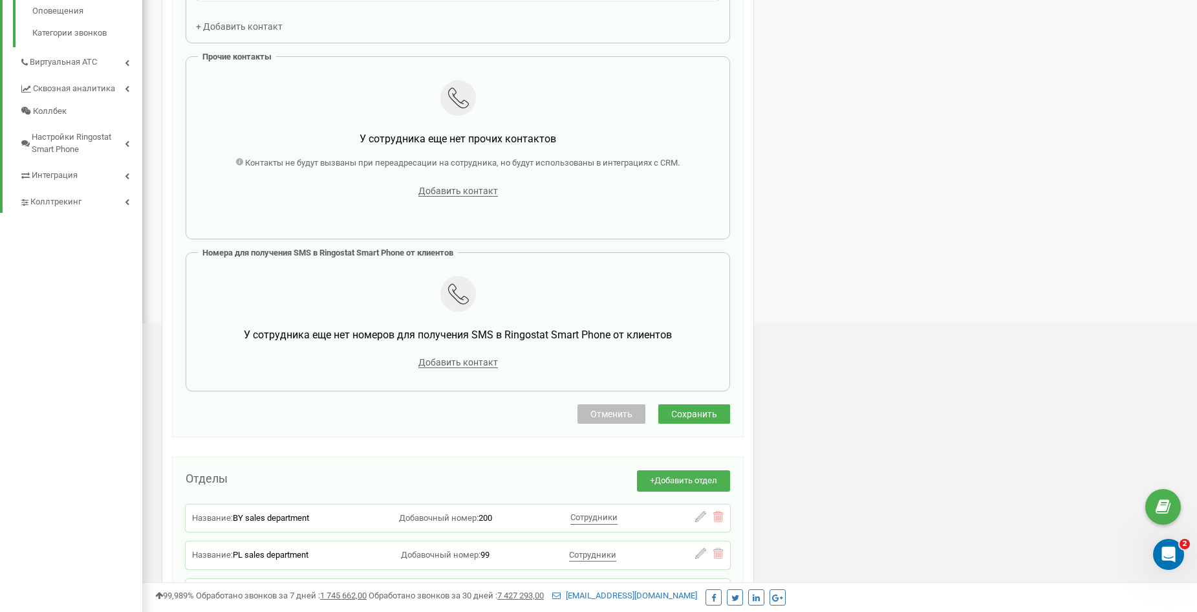
click at [607, 418] on span "Отменить" at bounding box center [611, 414] width 42 height 10
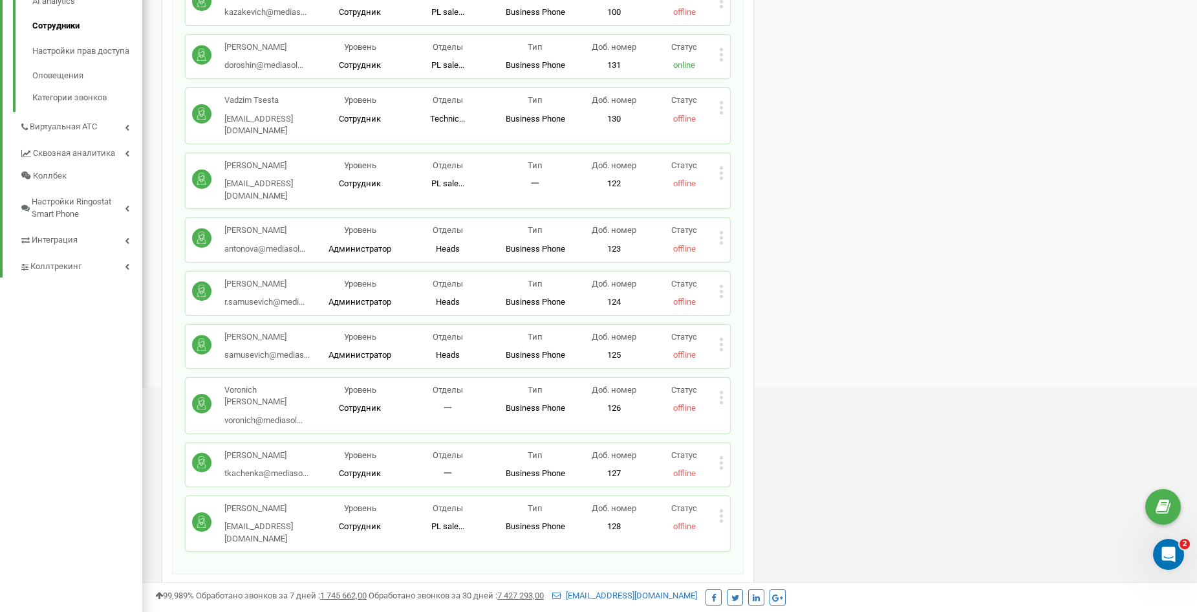
scroll to position [259, 0]
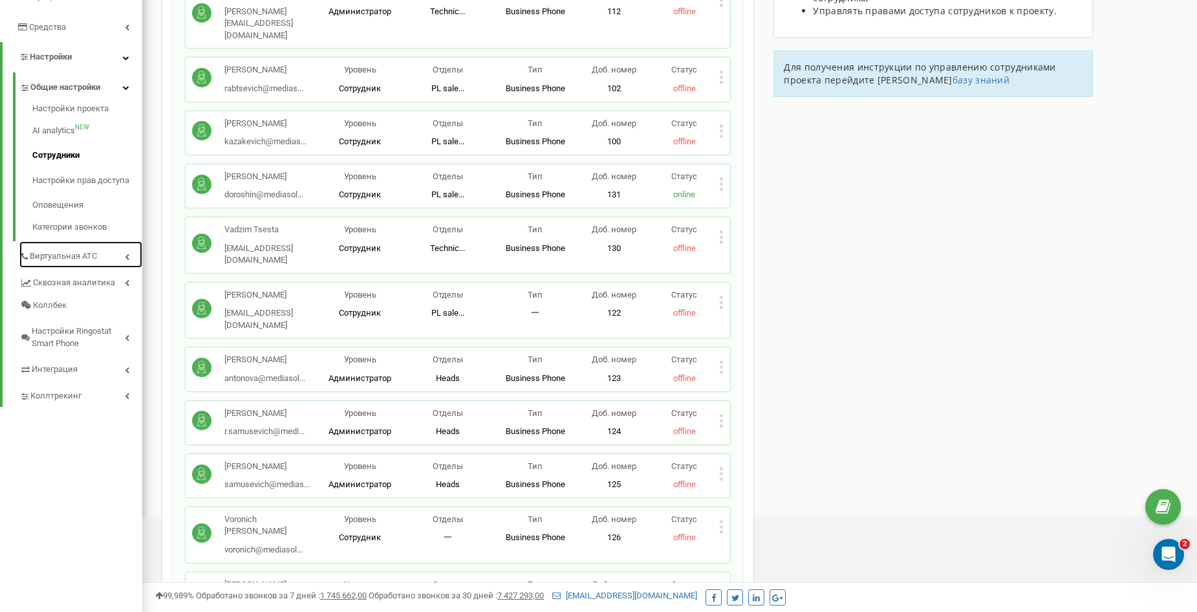
click at [115, 241] on link "Виртуальная АТС" at bounding box center [80, 254] width 123 height 27
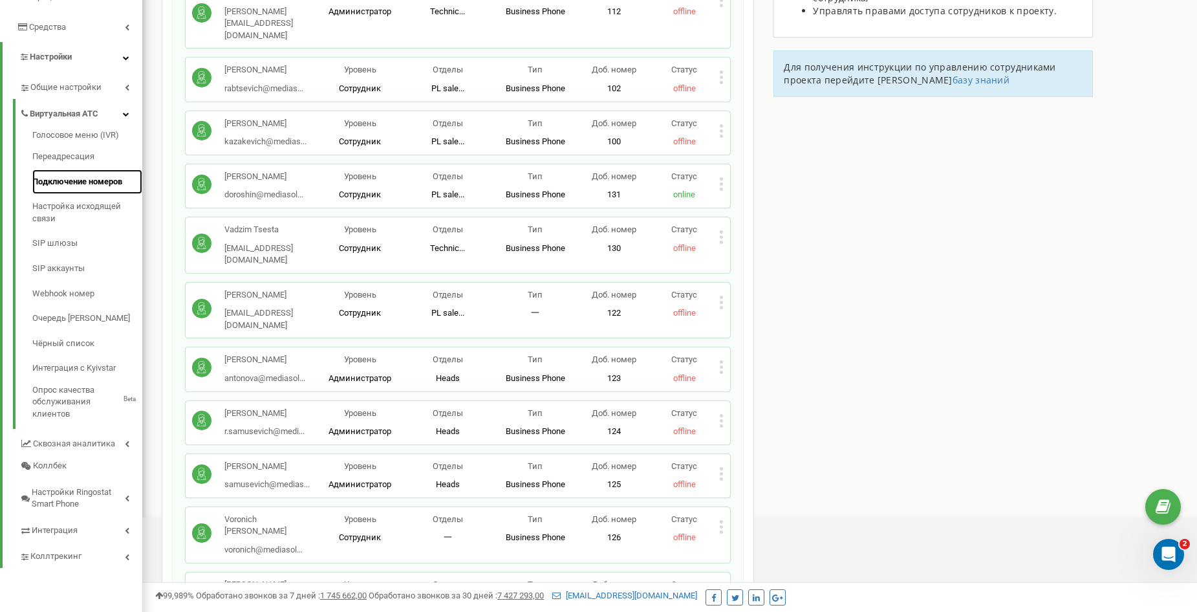
click at [94, 169] on link "Подключение номеров" at bounding box center [87, 181] width 110 height 25
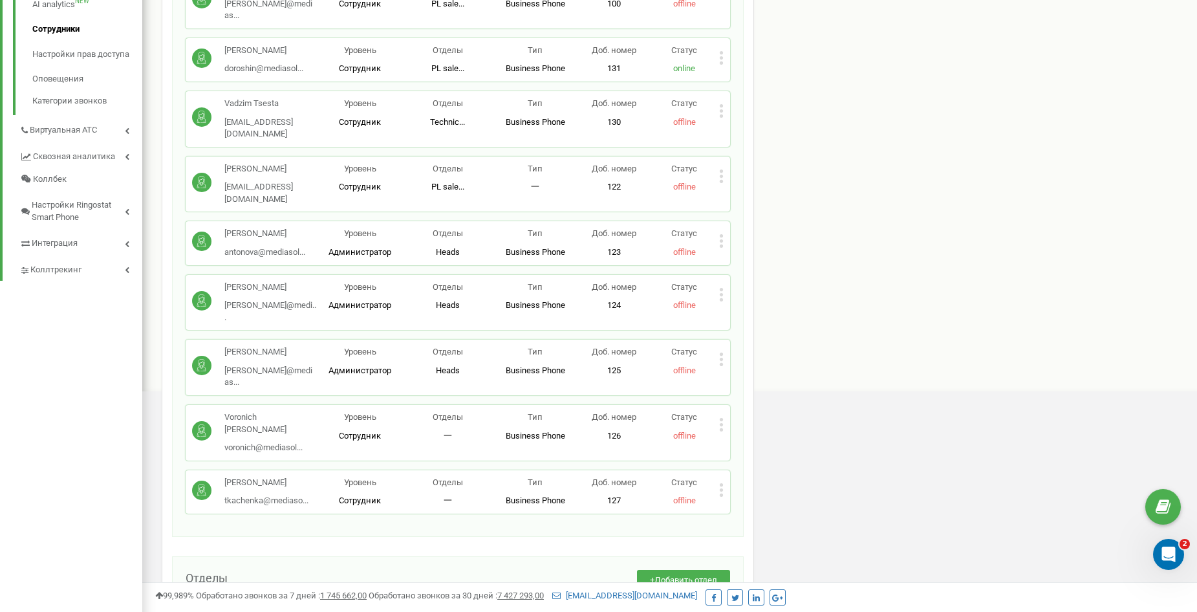
scroll to position [423, 0]
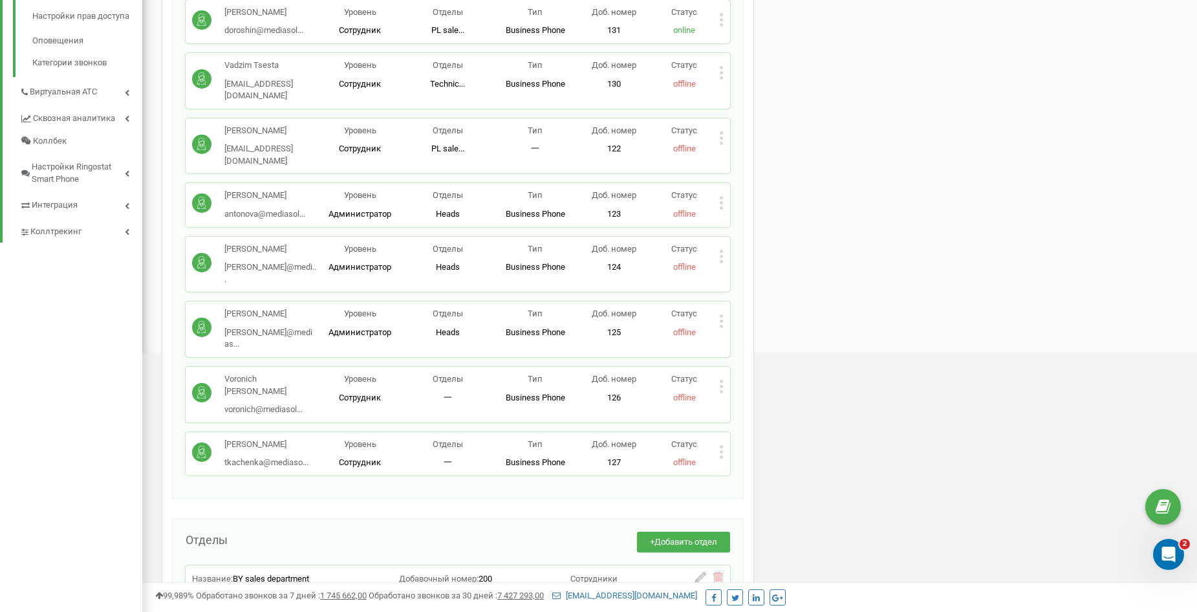
click at [205, 442] on circle at bounding box center [201, 451] width 19 height 19
click at [715, 438] on div "Статус offline" at bounding box center [684, 453] width 70 height 30
click at [722, 450] on icon at bounding box center [721, 451] width 3 height 3
click at [746, 468] on span "Редактировать" at bounding box center [770, 472] width 66 height 8
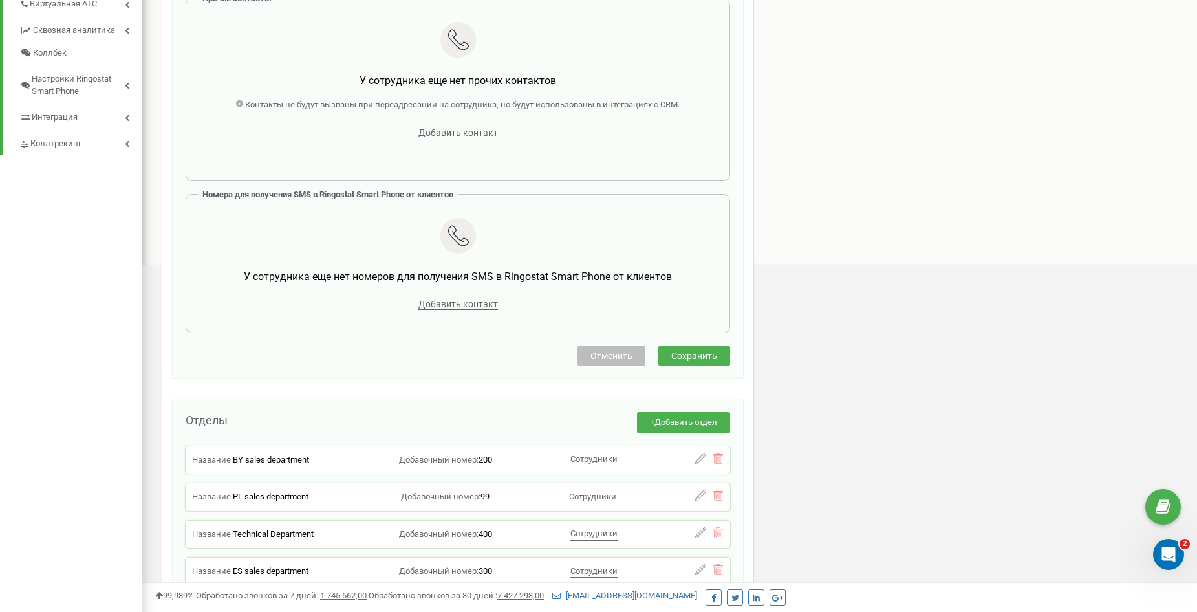
scroll to position [517, 0]
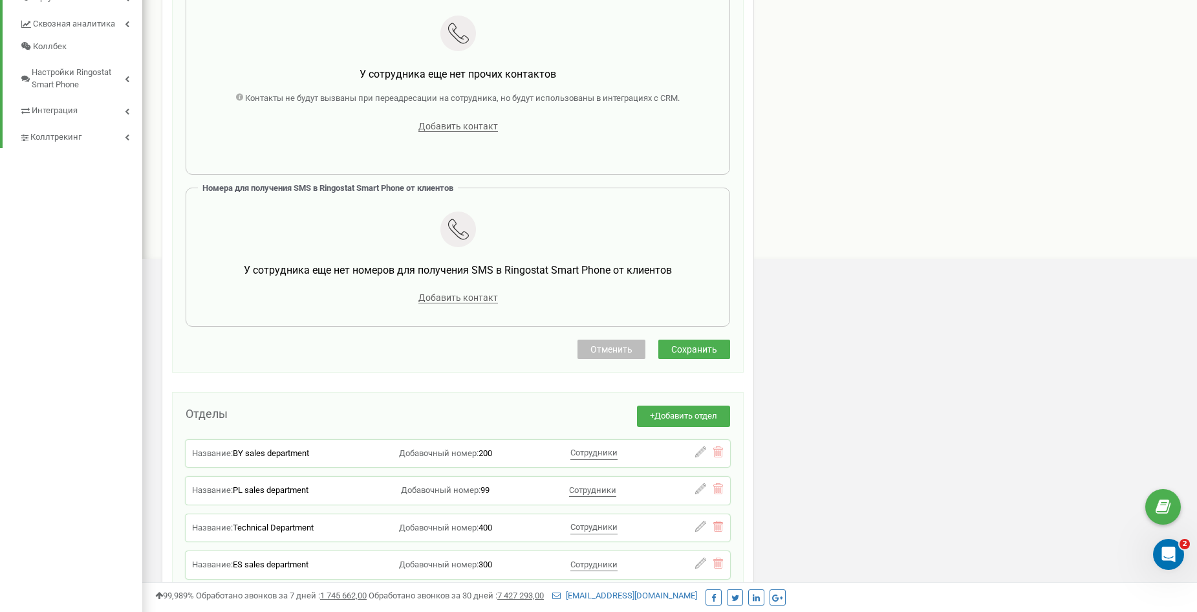
click at [589, 349] on button "Отменить" at bounding box center [611, 348] width 68 height 19
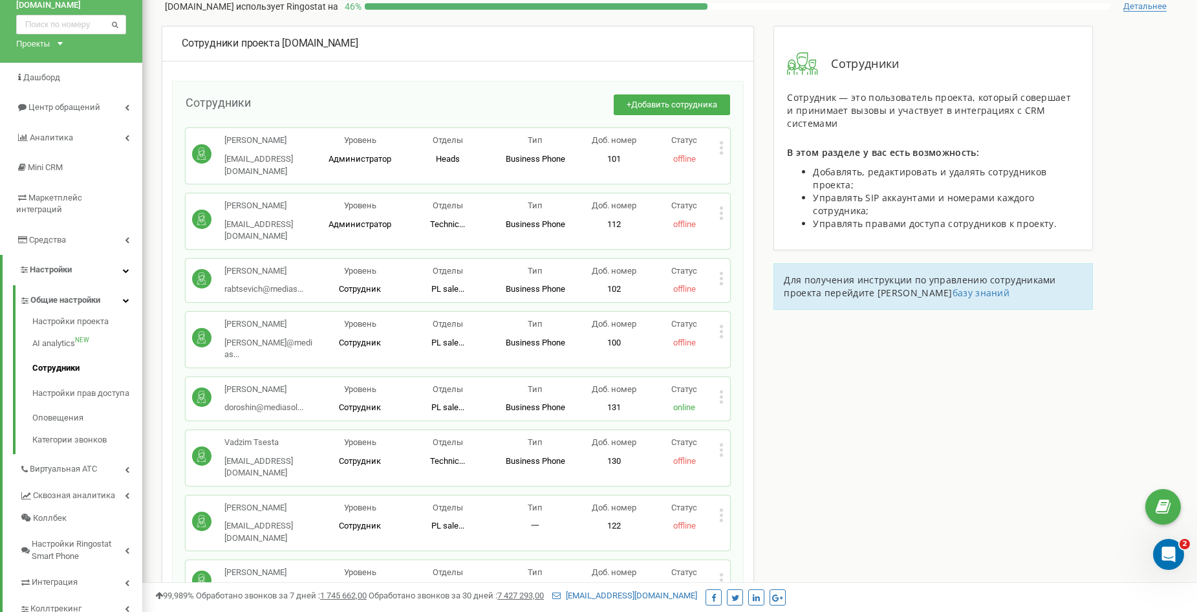
scroll to position [388, 0]
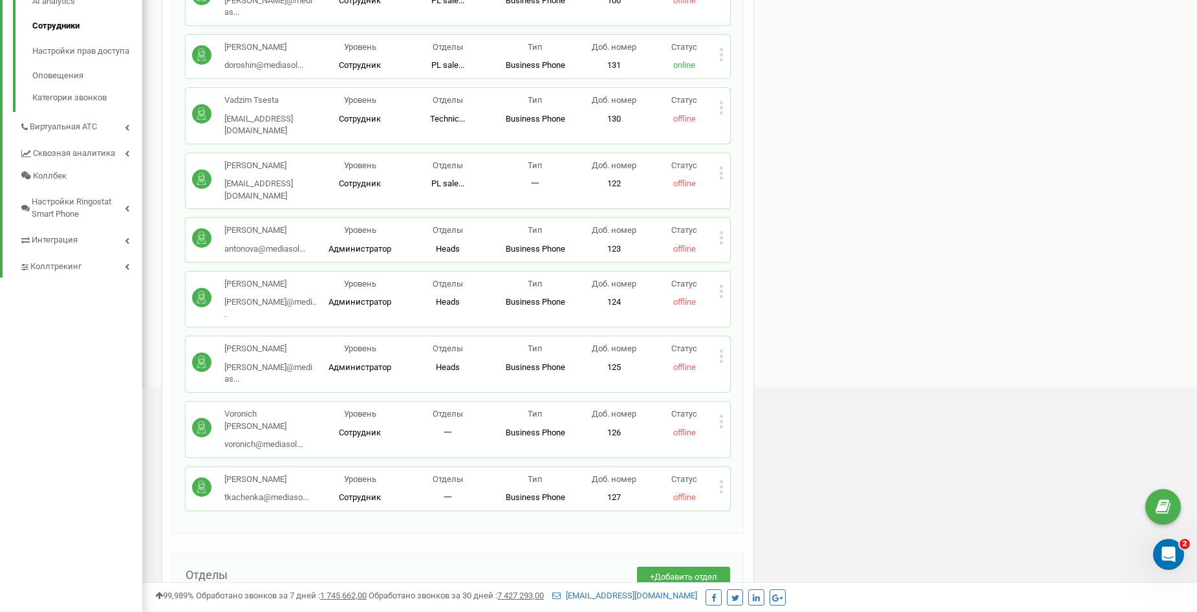
click at [722, 490] on icon at bounding box center [721, 491] width 3 height 3
click at [748, 503] on span "Редактировать" at bounding box center [770, 507] width 66 height 8
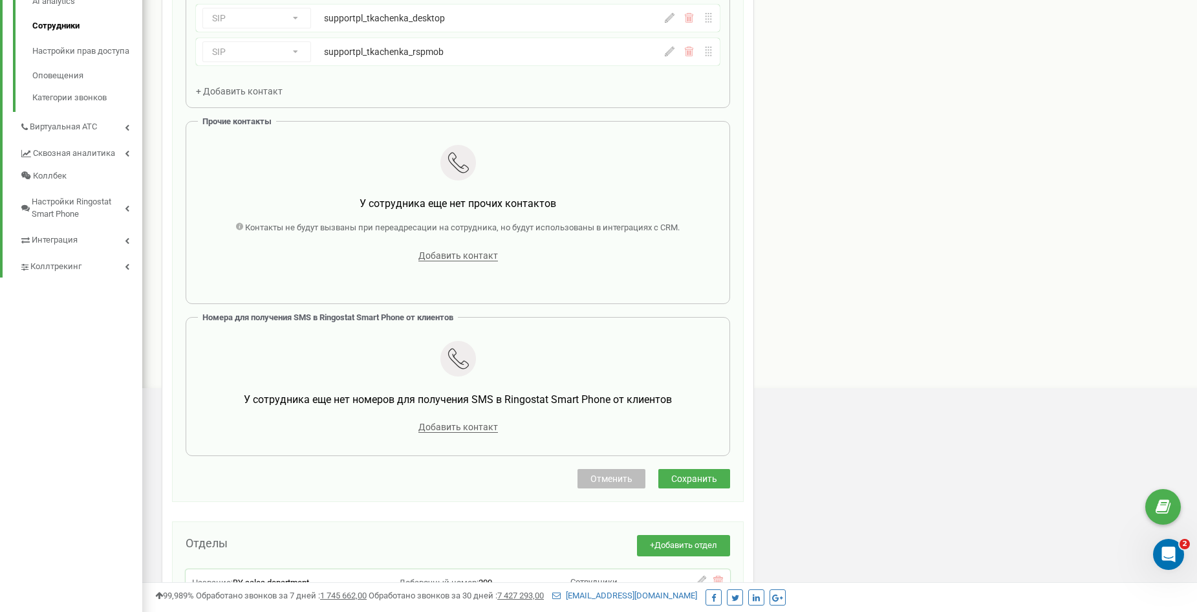
click at [615, 477] on span "Отменить" at bounding box center [611, 478] width 42 height 10
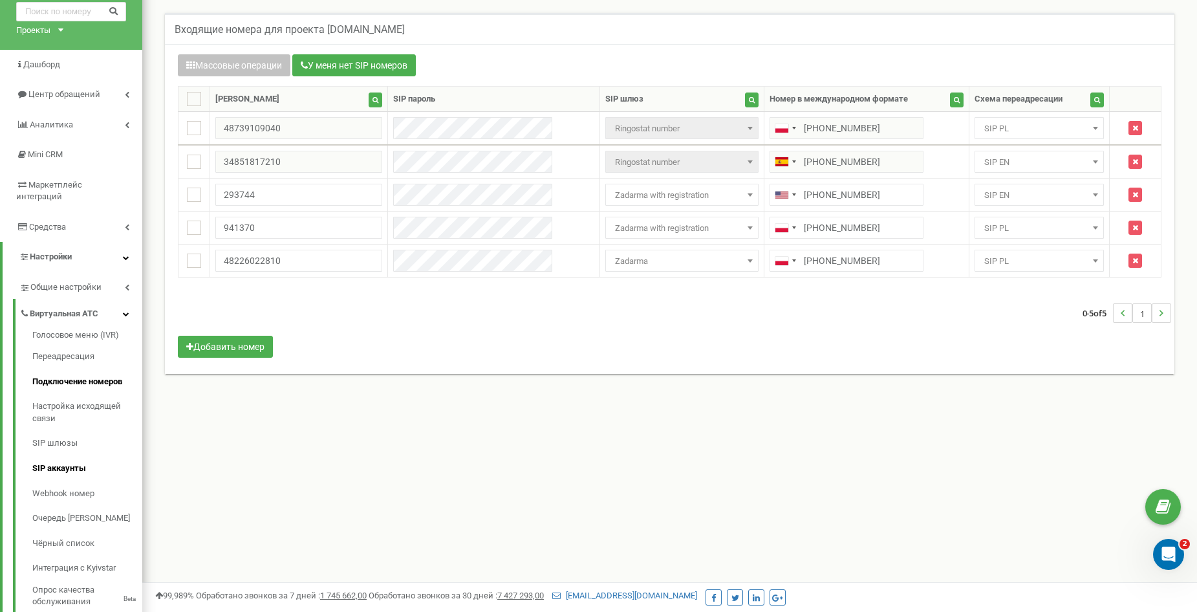
scroll to position [65, 0]
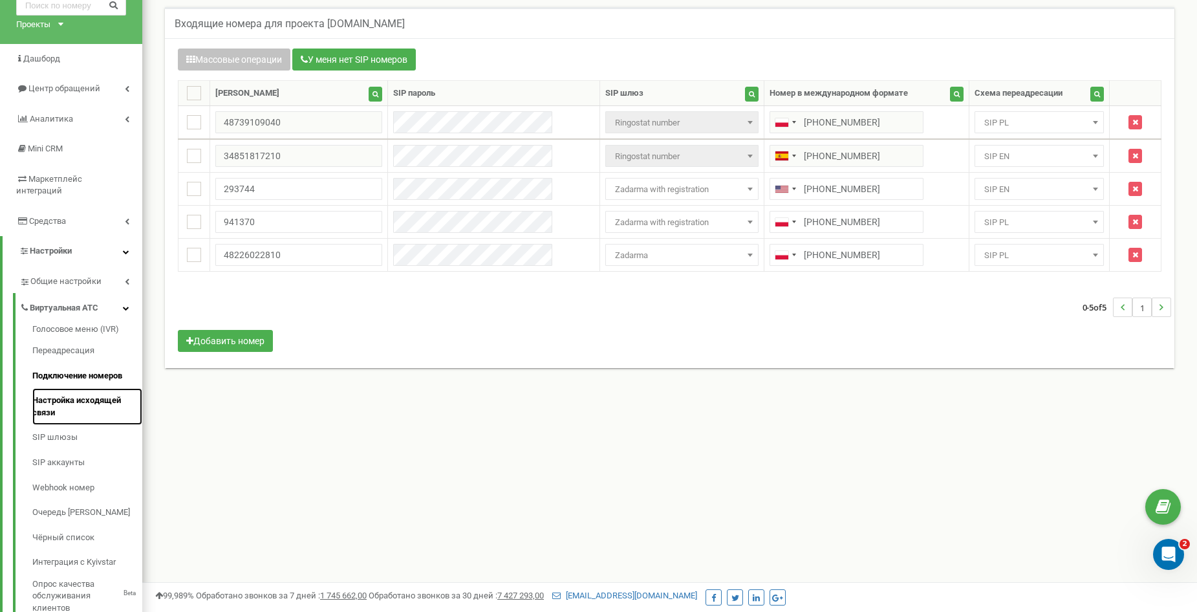
click at [101, 394] on link "Настройка исходящей связи" at bounding box center [87, 406] width 110 height 37
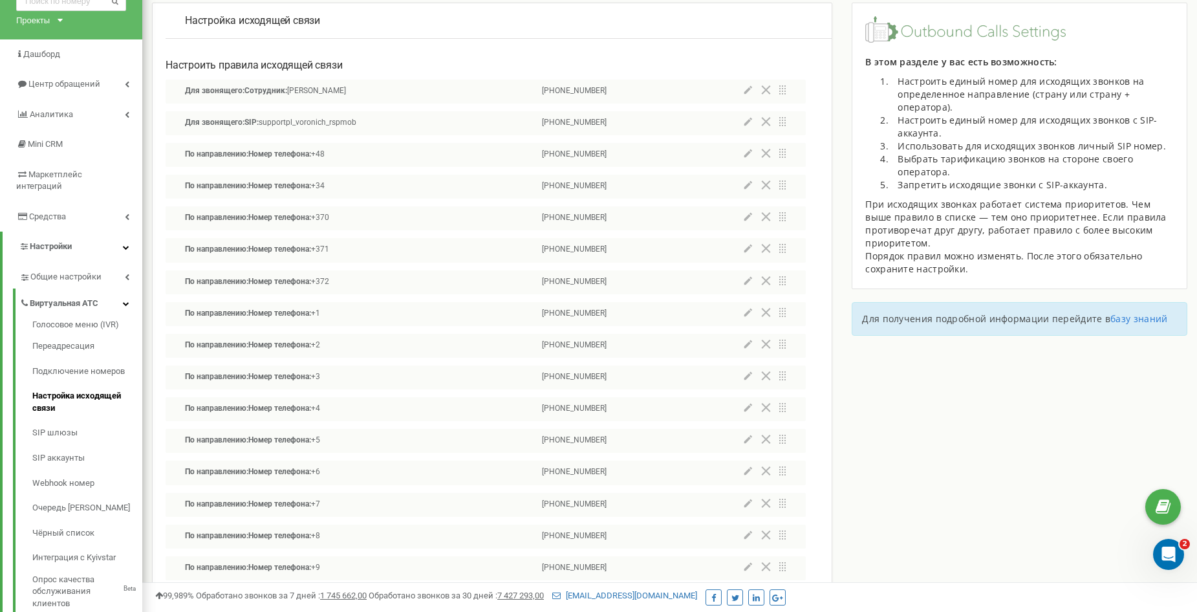
scroll to position [65, 0]
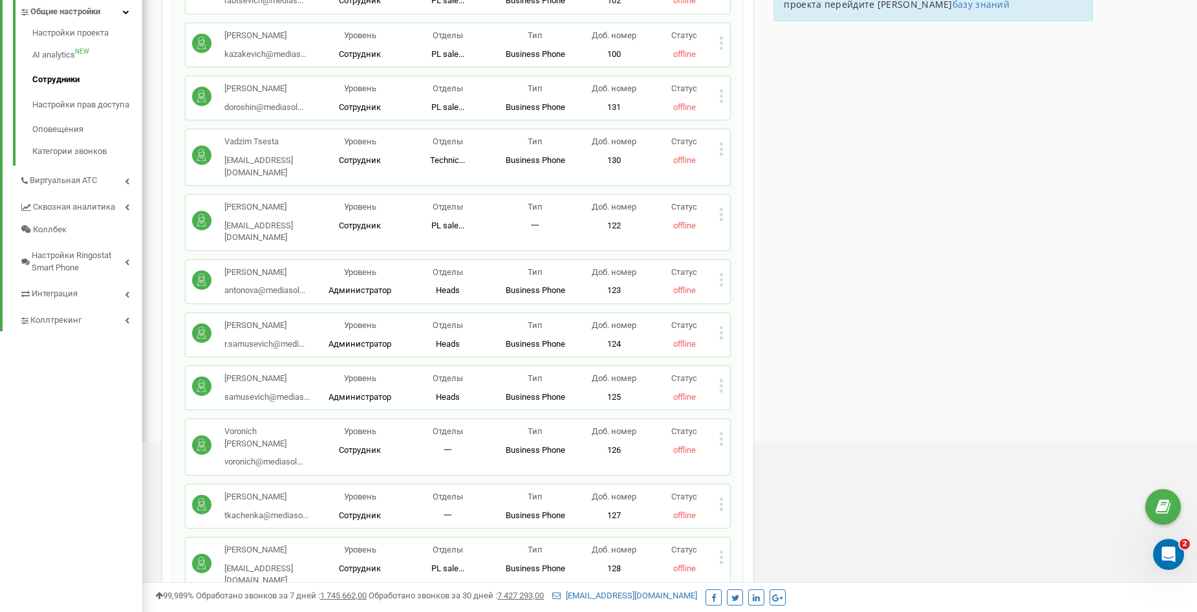
scroll to position [358, 0]
